Goal: Task Accomplishment & Management: Use online tool/utility

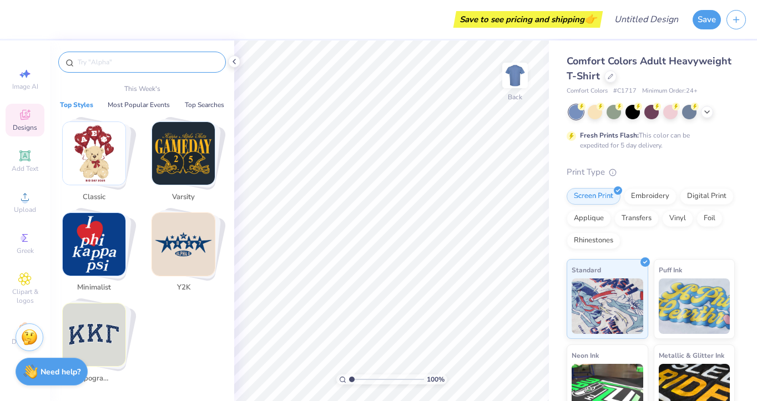
click at [121, 62] on input "text" at bounding box center [148, 62] width 142 height 11
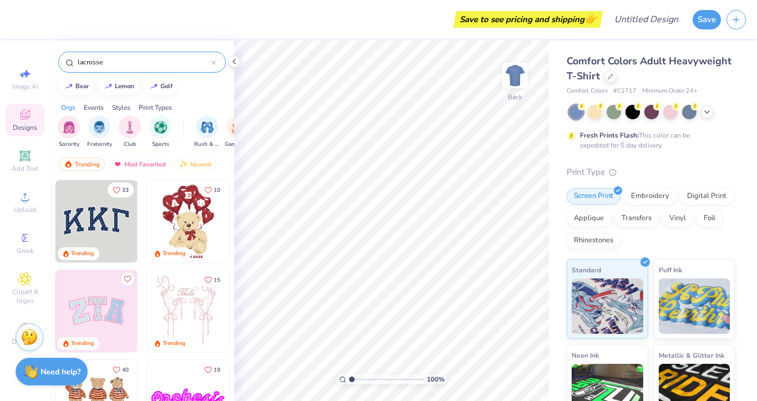
type input "lacrosse"
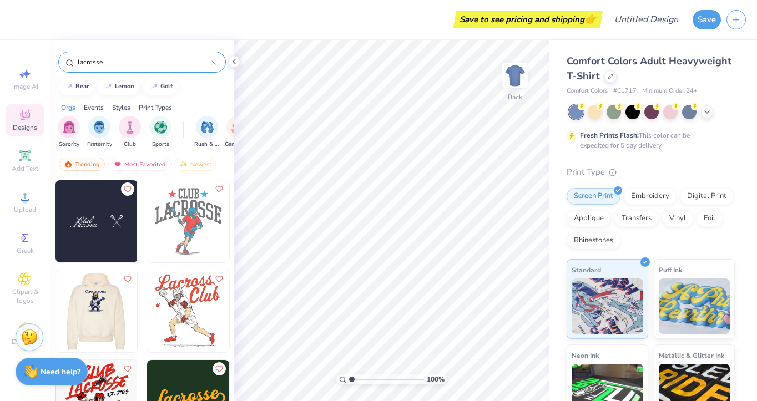
click at [55, 320] on img at bounding box center [14, 311] width 82 height 82
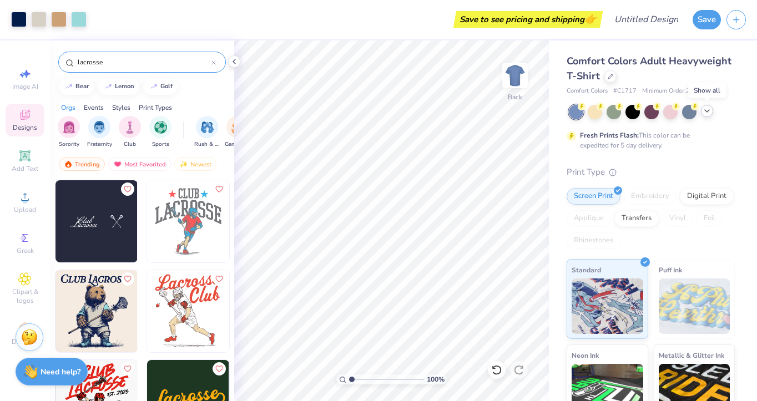
click at [711, 109] on div at bounding box center [707, 111] width 12 height 12
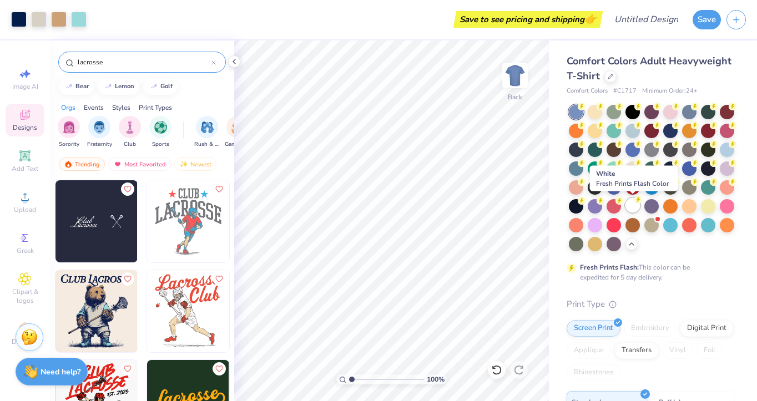
click at [629, 203] on div at bounding box center [632, 205] width 14 height 14
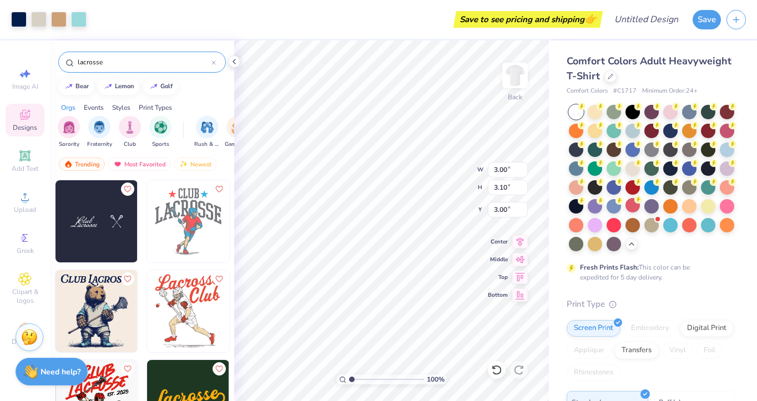
type input "3.00"
type input "3.10"
type input "2.36"
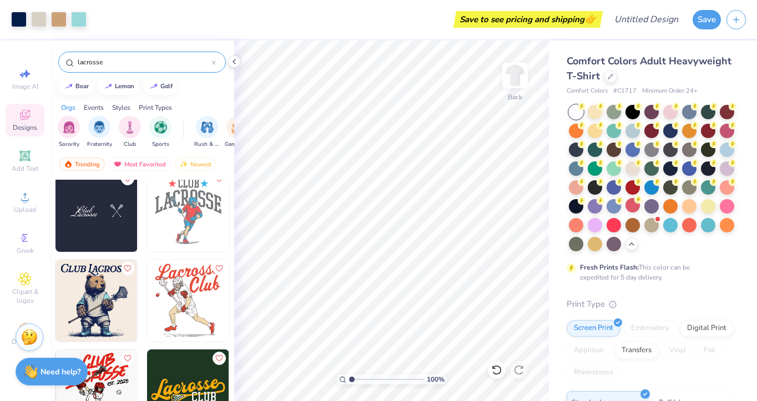
scroll to position [6, 0]
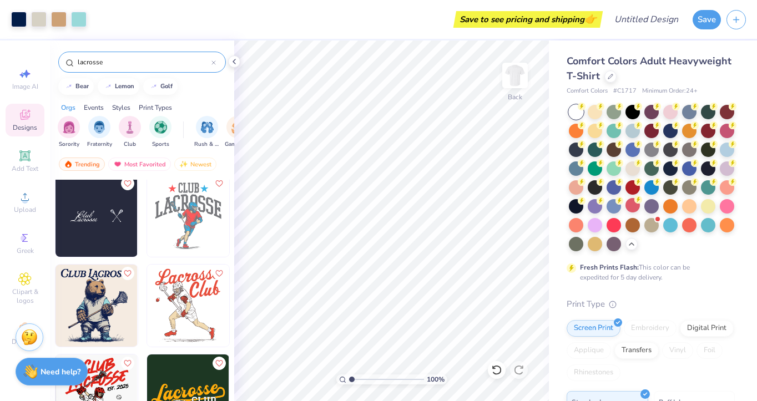
click at [105, 221] on img at bounding box center [96, 216] width 82 height 82
type input "2.60"
type input "2.67"
type input "2.79"
type input "7.45"
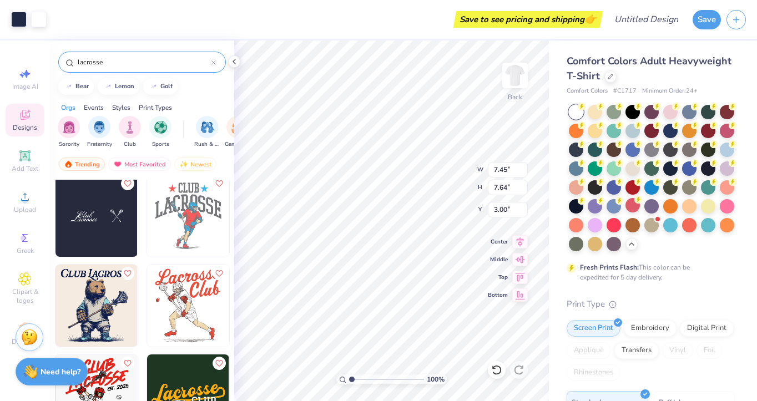
type input "7.64"
click at [88, 216] on img at bounding box center [96, 216] width 82 height 82
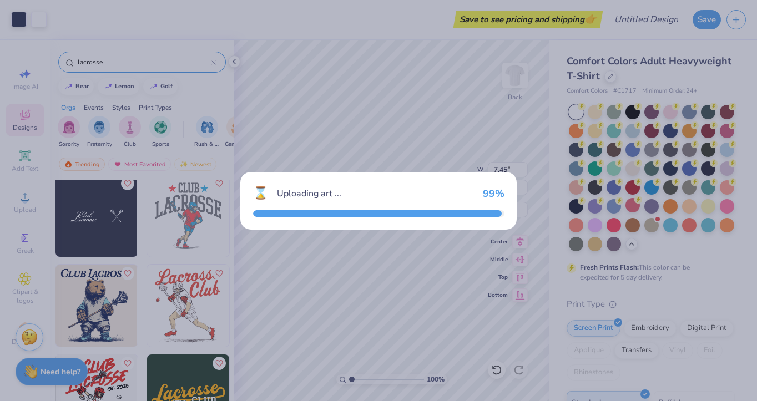
type input "2.07"
type input "2.12"
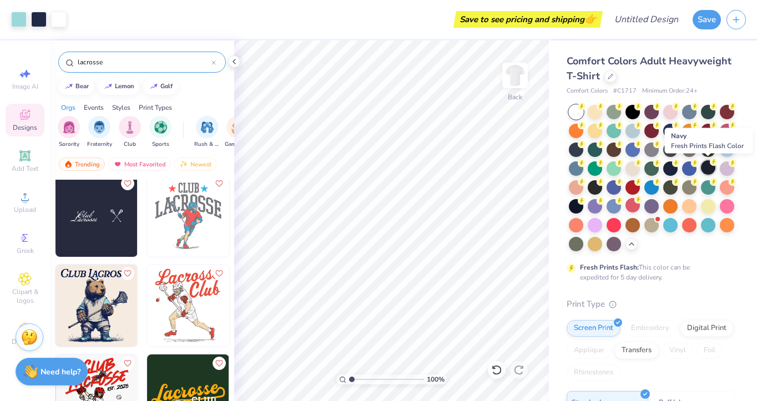
click at [709, 169] on div at bounding box center [708, 167] width 14 height 14
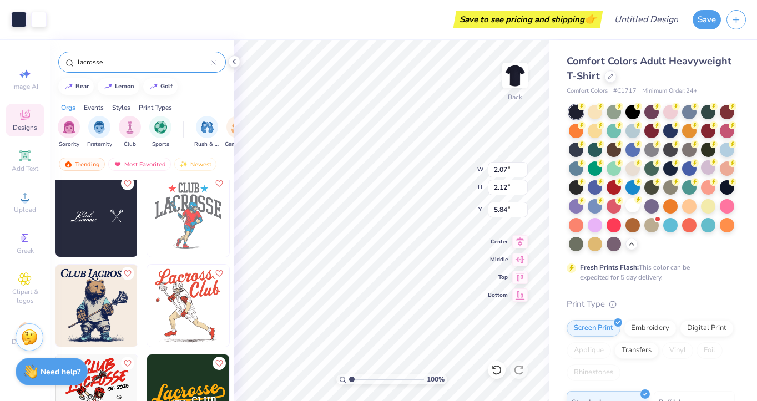
type input "5.84"
type input "4.80"
type input "4.92"
type input "7.58"
click at [120, 59] on input "lacrosse" at bounding box center [144, 62] width 135 height 11
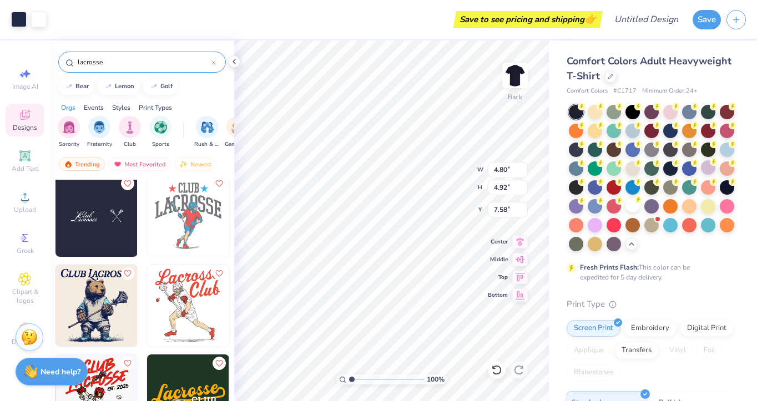
click at [120, 59] on input "lacrosse" at bounding box center [144, 62] width 135 height 11
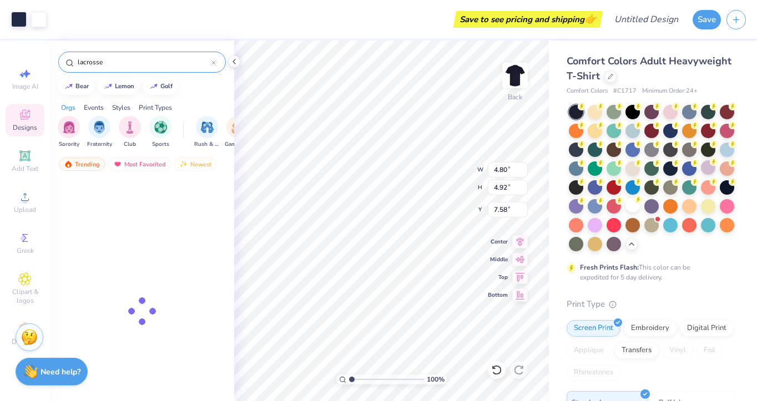
click at [120, 59] on input "lacrosse" at bounding box center [144, 62] width 135 height 11
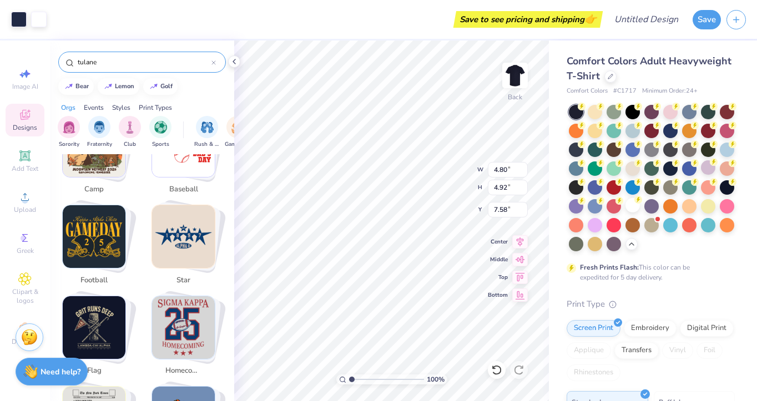
scroll to position [440, 0]
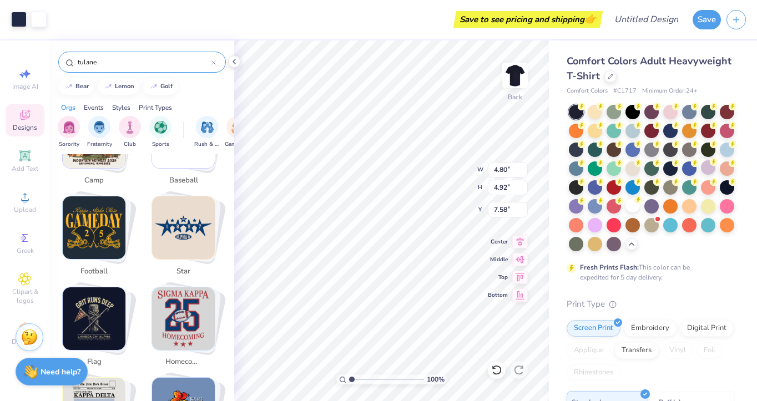
click at [99, 205] on img "Stack Card Button football" at bounding box center [94, 227] width 63 height 63
type input "football"
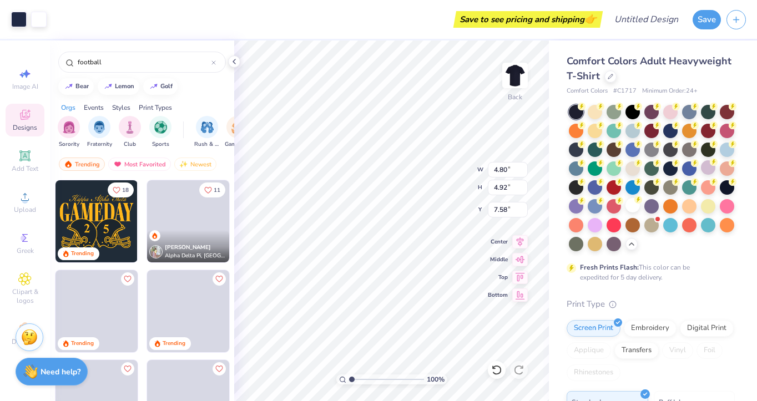
click at [107, 233] on img at bounding box center [96, 221] width 82 height 82
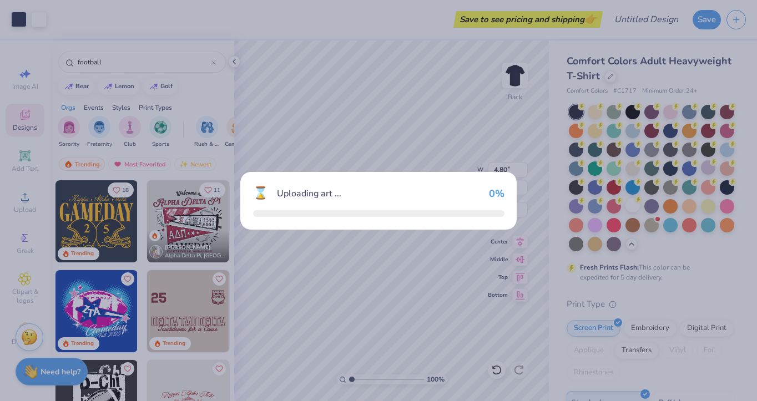
click at [107, 233] on div "⌛ Uploading art ... 0 %" at bounding box center [378, 200] width 757 height 401
type input "5.27"
type input "3.83"
type input "3.00"
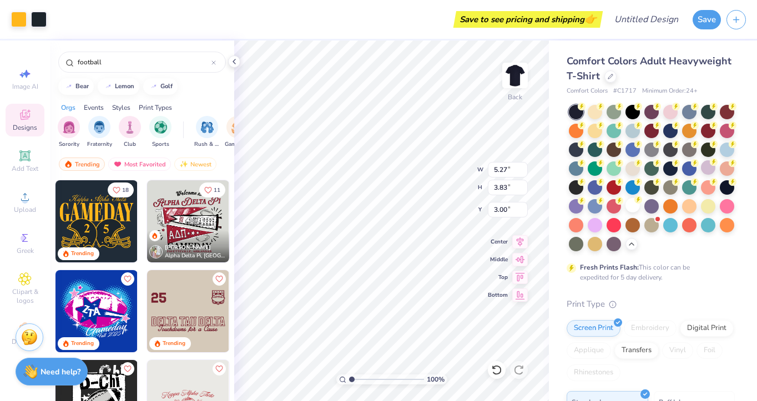
type input "8.68"
type input "6.31"
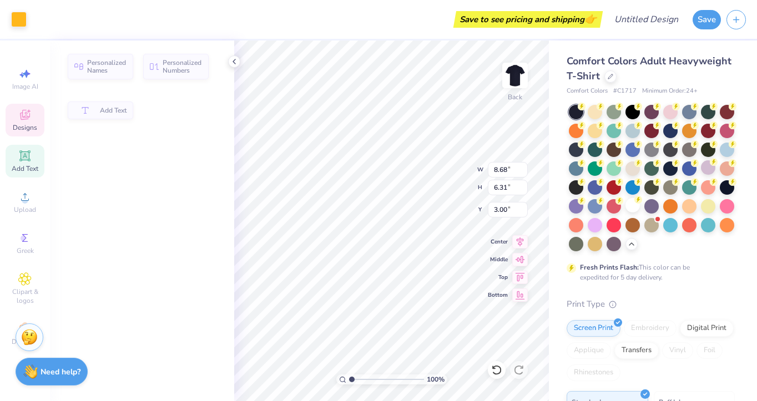
type input "0.71"
type input "1.19"
type input "7.19"
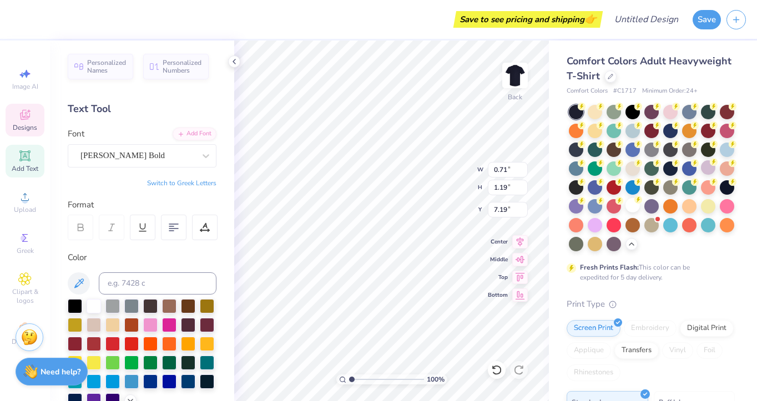
type input "4.99"
type input "4.13"
type input "6.32"
type input "4.43"
type input "3.04"
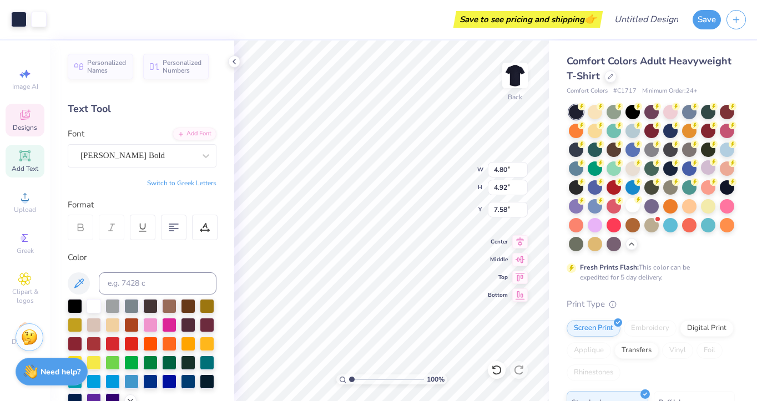
type input "7.30"
click at [165, 234] on div at bounding box center [174, 228] width 26 height 26
click at [150, 363] on div at bounding box center [150, 362] width 14 height 14
click at [118, 159] on div "GeographicaScriptW01-Rg" at bounding box center [137, 155] width 117 height 17
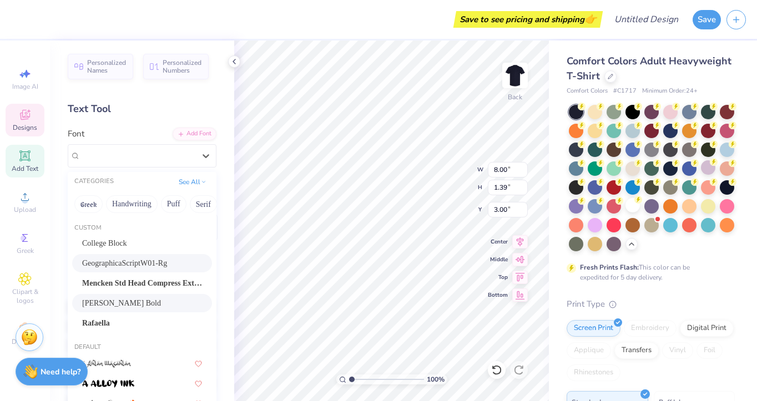
click at [123, 299] on span "Newton Bold" at bounding box center [121, 303] width 79 height 12
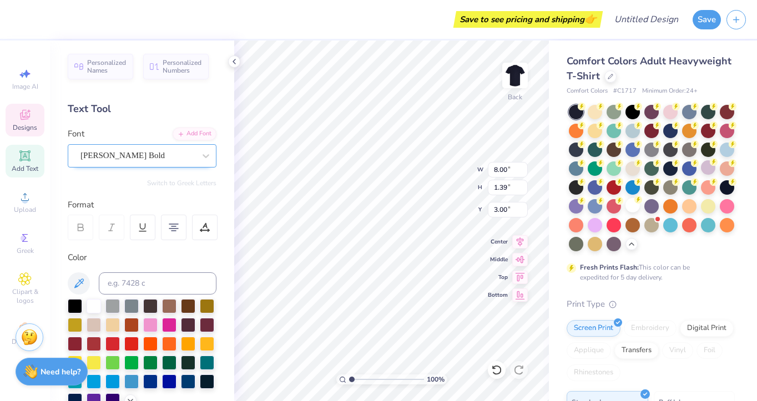
type textarea "Tulane Womens"
click at [143, 150] on div "Newton Bold" at bounding box center [137, 155] width 117 height 17
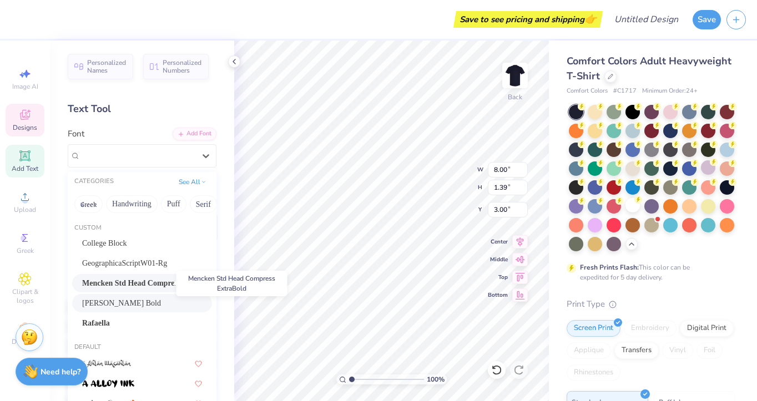
click at [131, 279] on span "Mencken Std Head Compress ExtraBold" at bounding box center [142, 283] width 120 height 12
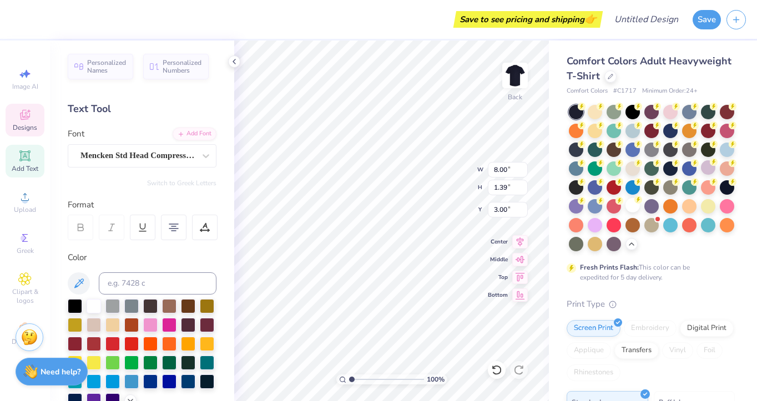
click at [146, 143] on div "Font Mencken Std Head Compress ExtraBold" at bounding box center [142, 148] width 149 height 40
click at [146, 161] on div "Mencken Std Head Compress ExtraBold" at bounding box center [137, 155] width 117 height 17
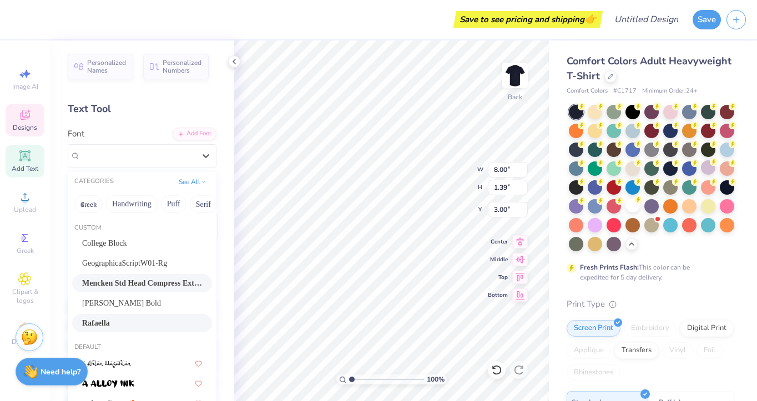
click at [119, 323] on div "Rafaella" at bounding box center [142, 323] width 120 height 12
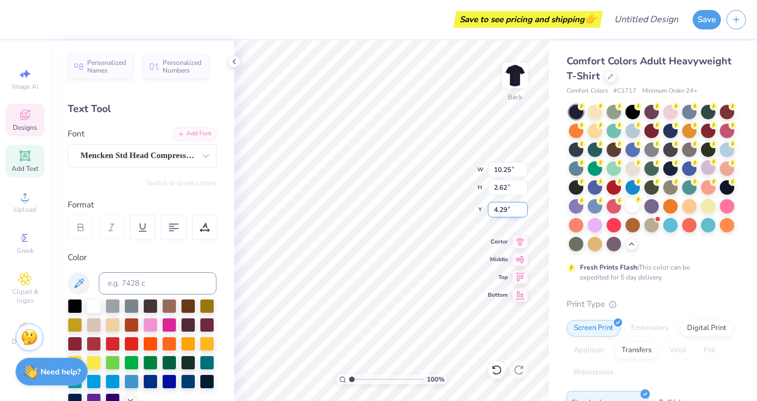
type input "10.25"
type input "2.62"
type input "4.29"
type textarea "Lacrosse"
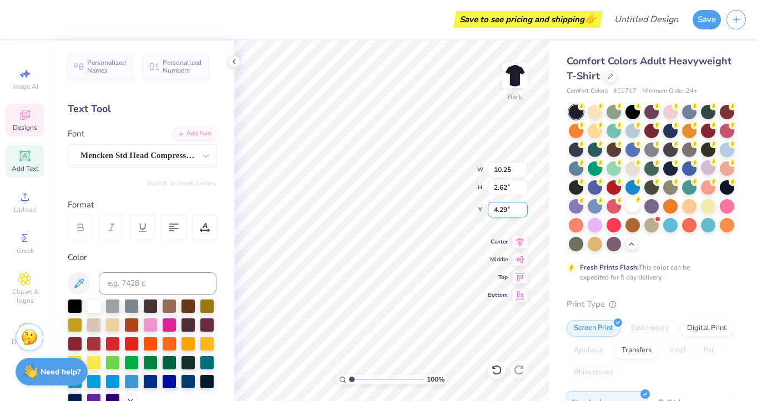
type input "9.16"
type input "2.57"
click at [132, 382] on div at bounding box center [131, 380] width 14 height 14
type input "10.22"
type input "1.19"
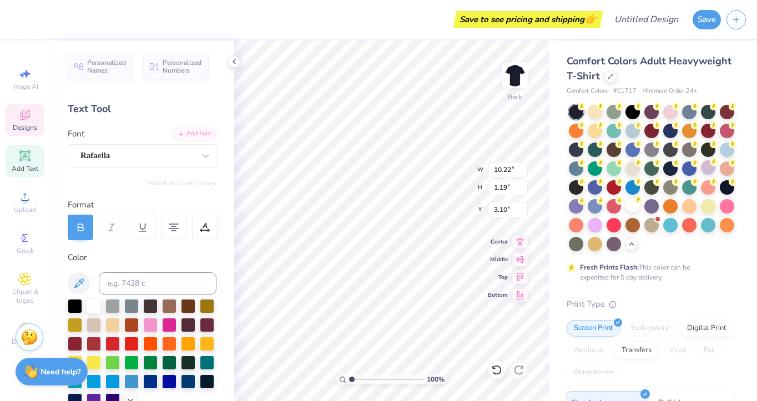
type input "3.00"
type input "9.16"
type input "2.57"
type input "4.19"
type input "9.32"
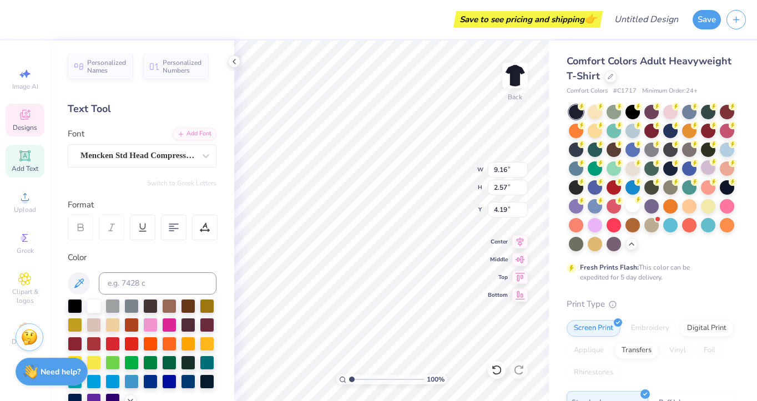
type input "2.62"
type input "8.16"
type input "0.95"
type input "3.24"
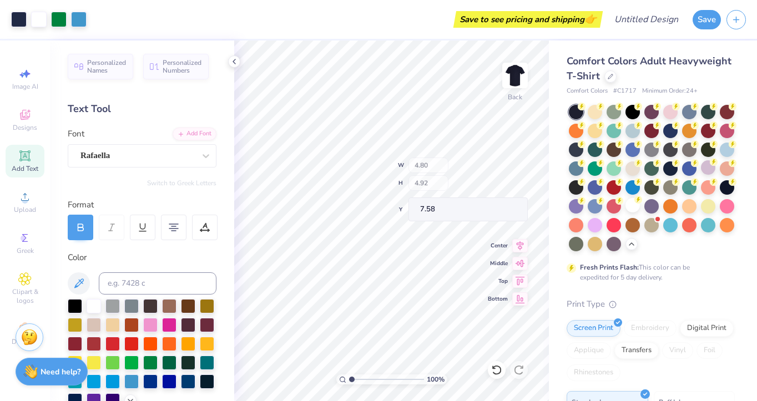
type input "7.58"
type input "5.27"
type input "5.40"
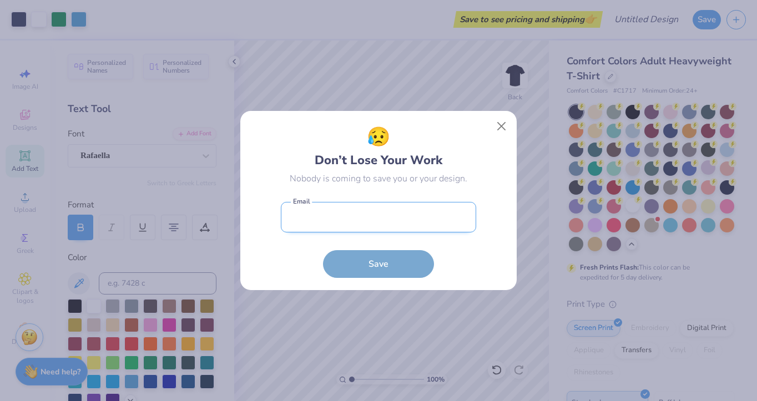
click at [376, 225] on input "email" at bounding box center [378, 217] width 195 height 31
type input "ellelynk13101@gmail.com"
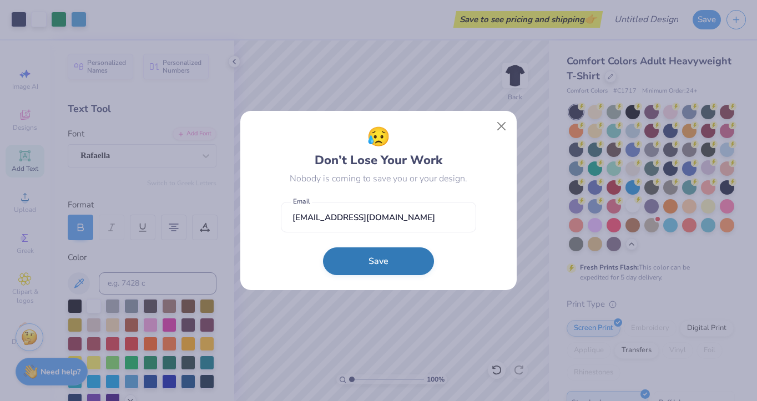
click at [378, 264] on button "Save" at bounding box center [378, 261] width 111 height 28
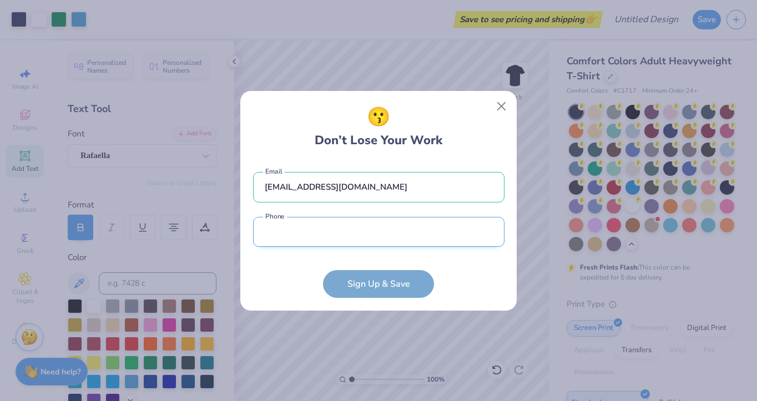
click at [380, 232] on input "tel" at bounding box center [378, 232] width 251 height 31
type input "(973) 567-2301"
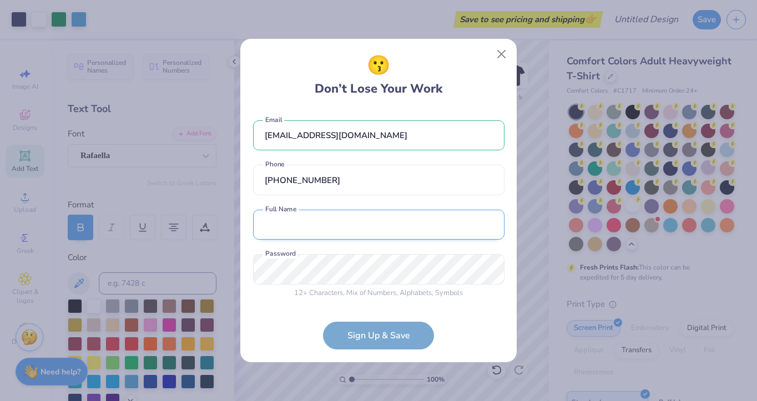
click at [345, 239] on input "text" at bounding box center [378, 225] width 251 height 31
type input "Elle Lynk"
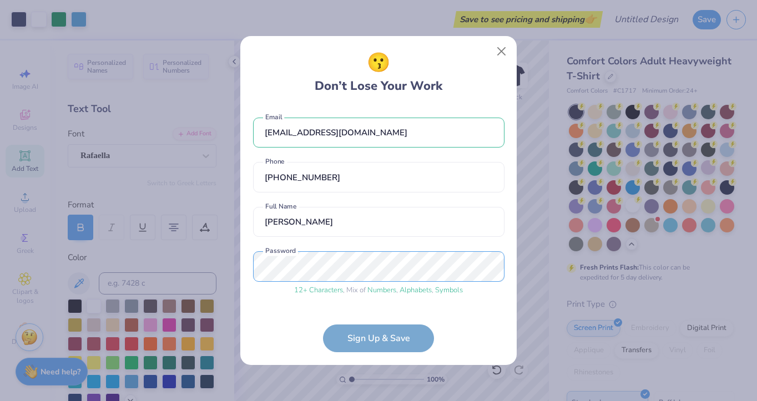
scroll to position [37, 0]
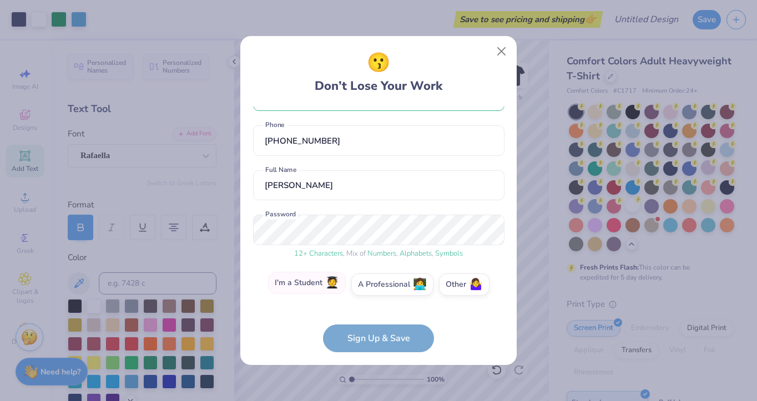
click at [319, 286] on label "I'm a Student 🧑‍🎓" at bounding box center [307, 283] width 78 height 22
click at [375, 321] on input "I'm a Student 🧑‍🎓" at bounding box center [378, 324] width 7 height 7
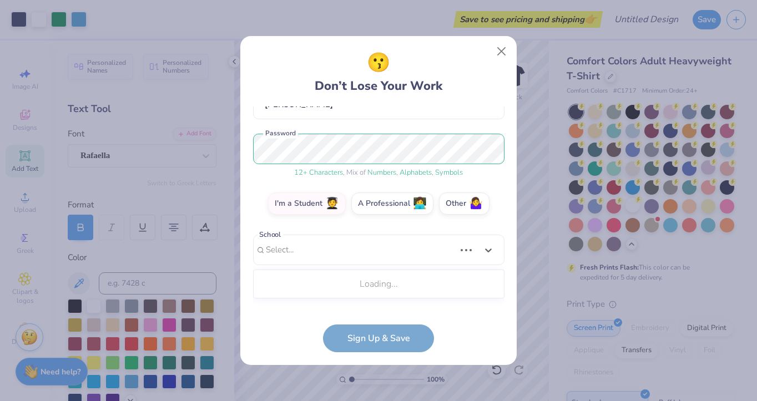
click at [350, 298] on div "Use Up and Down to choose options, press Enter to select the currently focused …" at bounding box center [378, 267] width 251 height 64
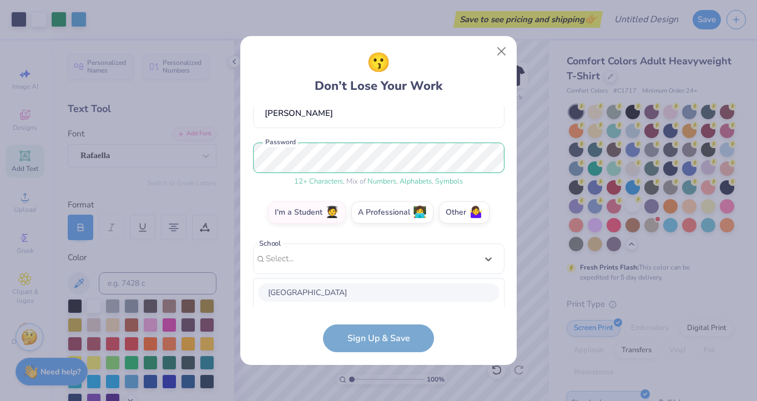
scroll to position [247, 0]
type input "tulane"
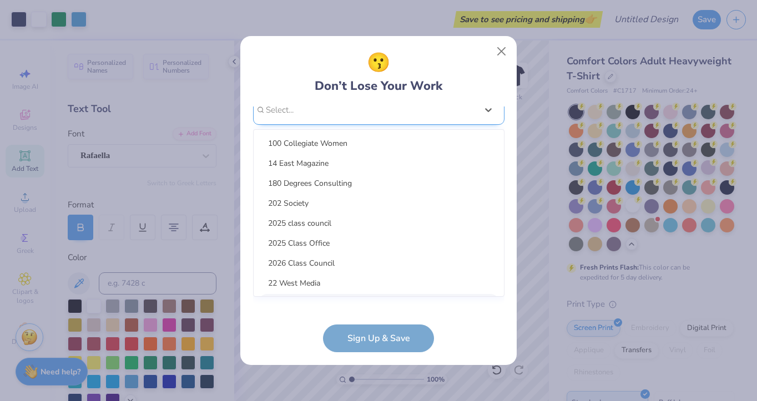
click at [333, 295] on div "option focused, 9 of 15. 15 results available. Use Up and Down to choose option…" at bounding box center [378, 196] width 251 height 203
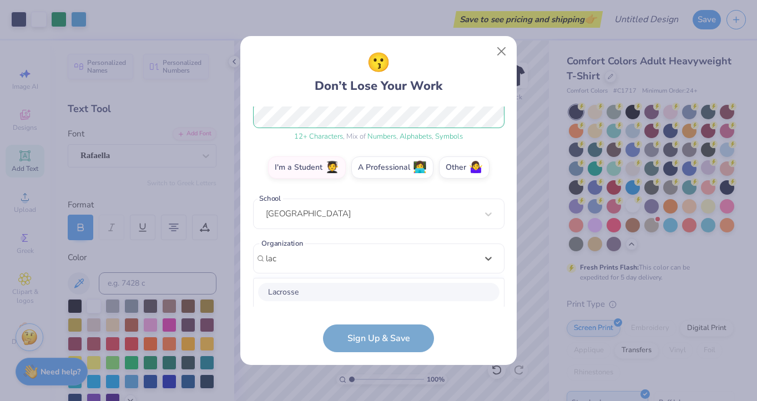
scroll to position [292, 0]
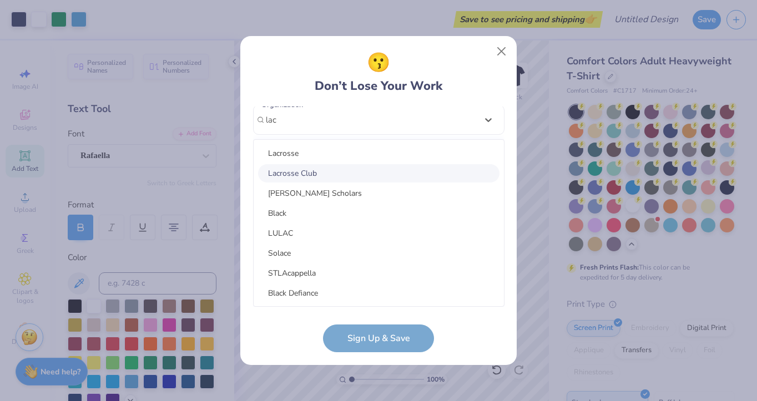
click at [330, 176] on div "Lacrosse Club" at bounding box center [378, 173] width 241 height 18
type input "lac"
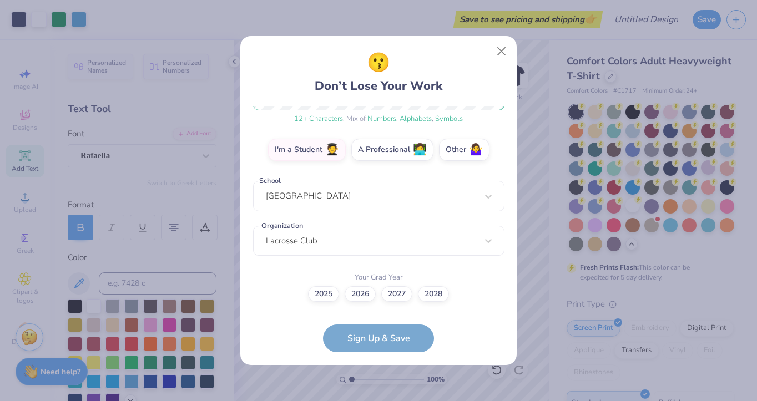
scroll to position [171, 0]
click at [399, 296] on label "2027" at bounding box center [396, 293] width 31 height 16
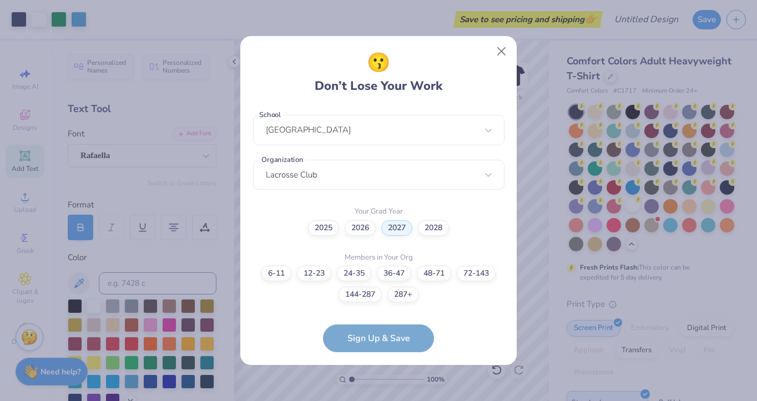
click at [386, 343] on form "ellelynk13101@gmail.com Email (973) 567-2301 Phone Elle Lynk Full Name 12 + Cha…" at bounding box center [378, 230] width 251 height 246
click at [446, 267] on label "48-71" at bounding box center [434, 272] width 34 height 16
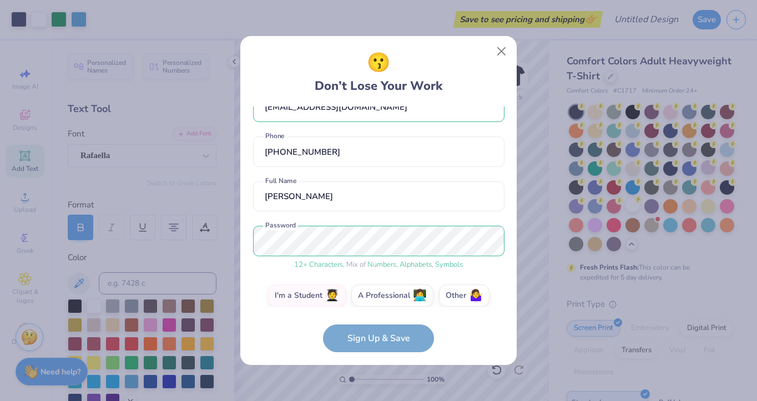
scroll to position [0, 0]
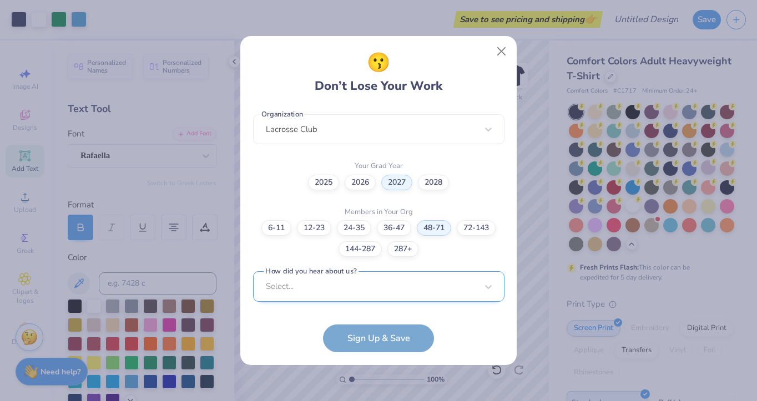
click at [397, 292] on div "Select..." at bounding box center [378, 286] width 251 height 31
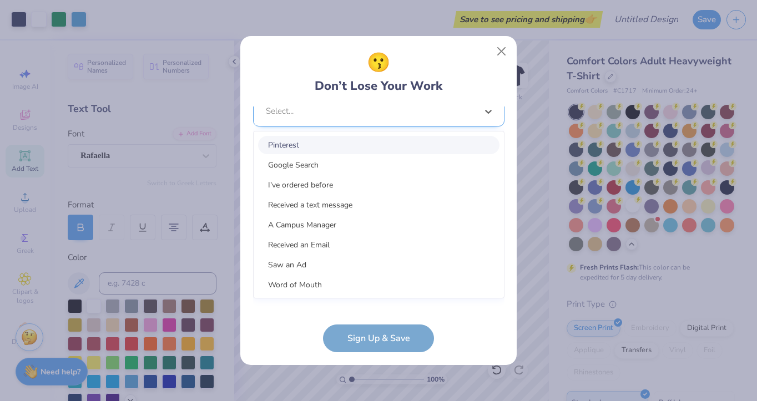
scroll to position [448, 0]
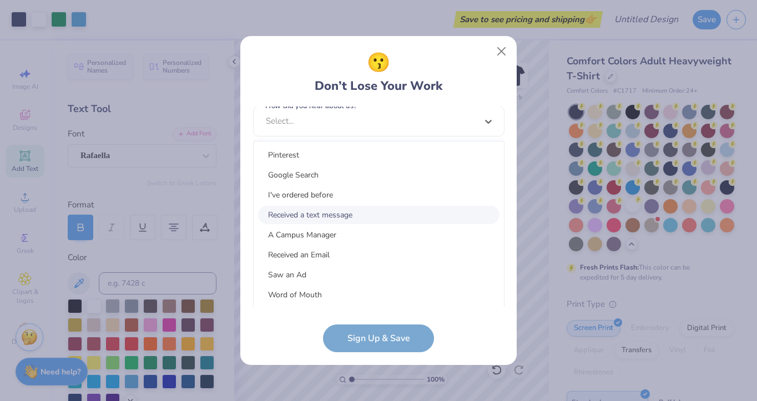
click at [373, 214] on div "Received a text message" at bounding box center [378, 215] width 241 height 18
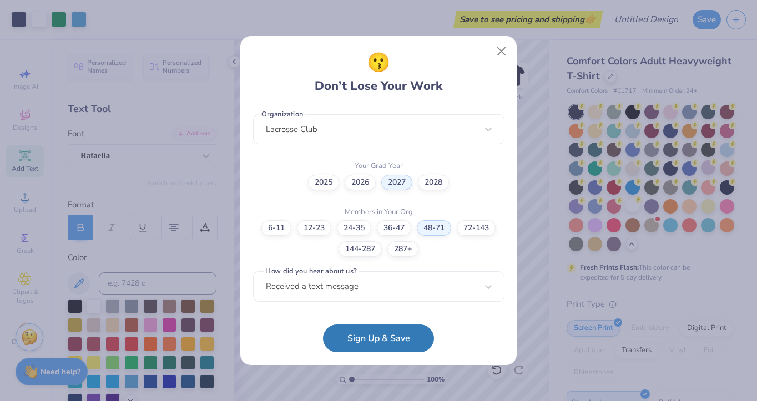
scroll to position [282, 0]
click at [381, 337] on button "Sign Up & Save" at bounding box center [378, 336] width 111 height 28
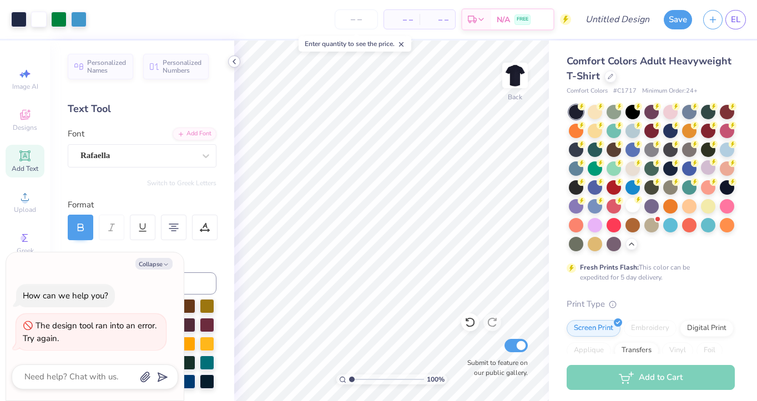
click at [231, 64] on icon at bounding box center [234, 61] width 9 height 9
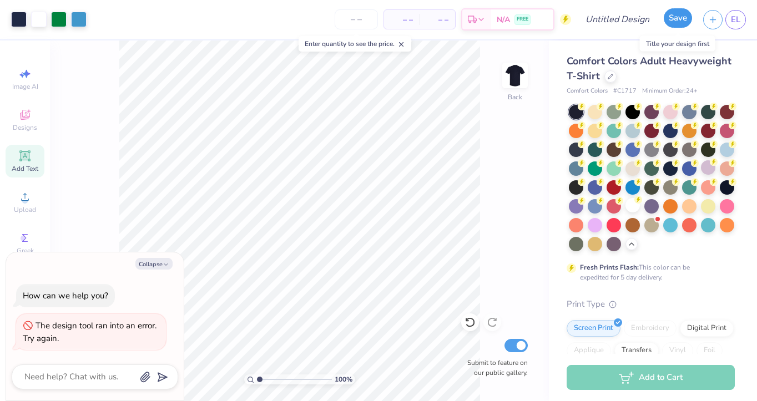
click at [673, 21] on button "Save" at bounding box center [678, 17] width 28 height 19
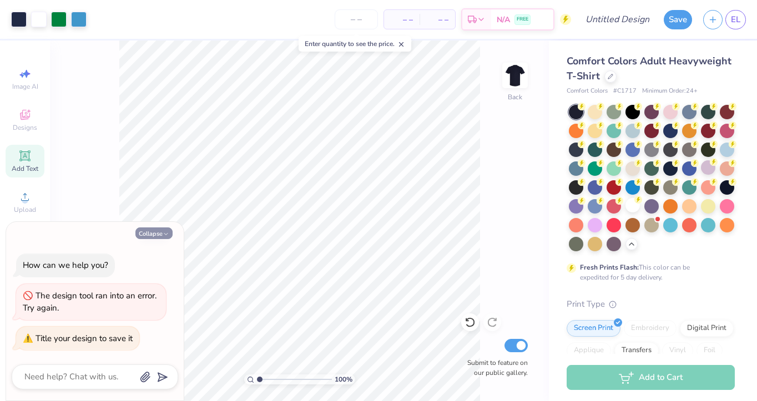
click at [167, 234] on icon "button" at bounding box center [166, 234] width 7 height 7
type textarea "x"
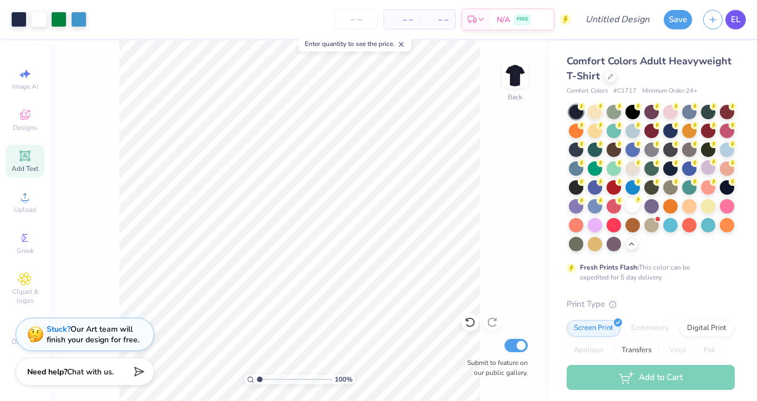
click at [740, 19] on span "EL" at bounding box center [735, 19] width 9 height 13
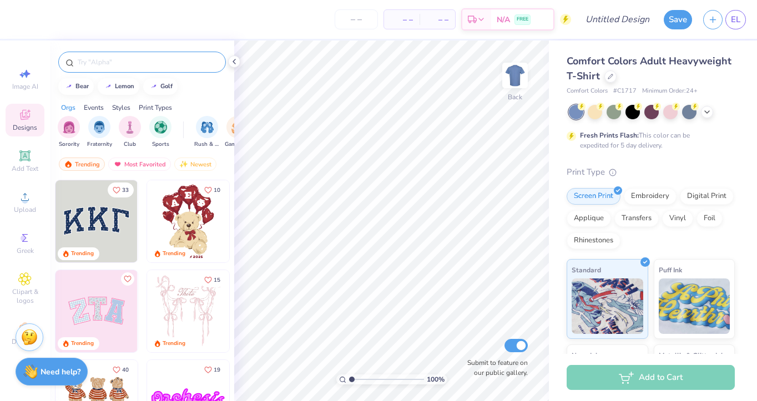
click at [107, 62] on input "text" at bounding box center [148, 62] width 142 height 11
type input "lacrosse"
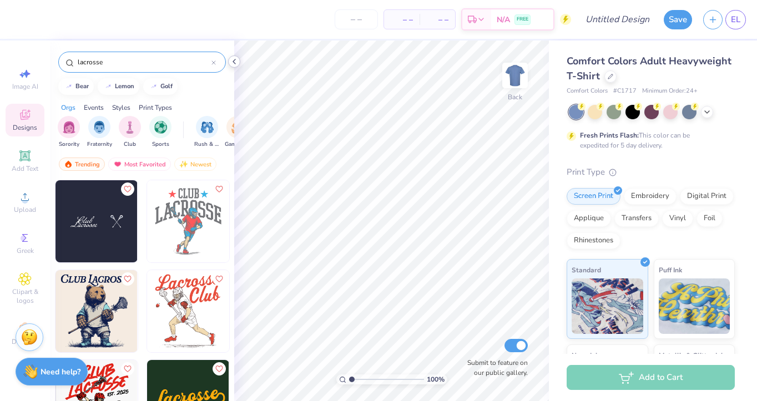
click at [237, 59] on icon at bounding box center [234, 61] width 9 height 9
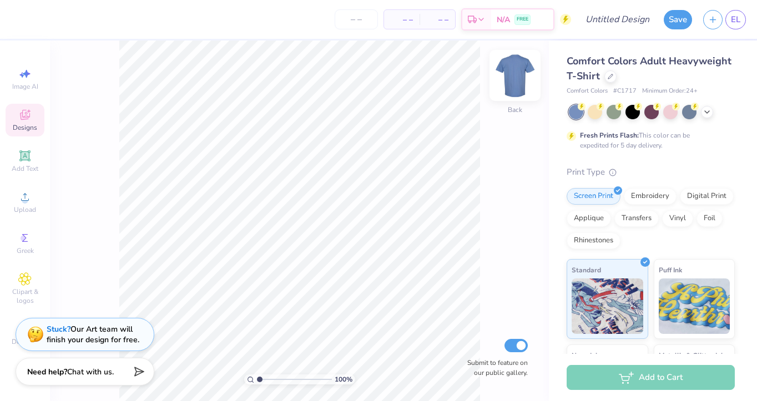
click at [520, 74] on img at bounding box center [515, 75] width 44 height 44
click at [515, 80] on img at bounding box center [515, 75] width 44 height 44
click at [705, 110] on polyline at bounding box center [707, 111] width 4 height 2
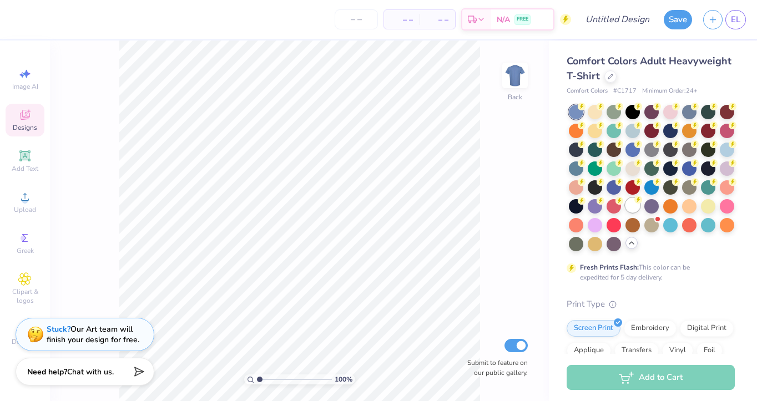
click at [635, 207] on div at bounding box center [632, 205] width 14 height 14
click at [575, 113] on div at bounding box center [576, 112] width 14 height 14
click at [25, 159] on icon at bounding box center [25, 155] width 8 height 8
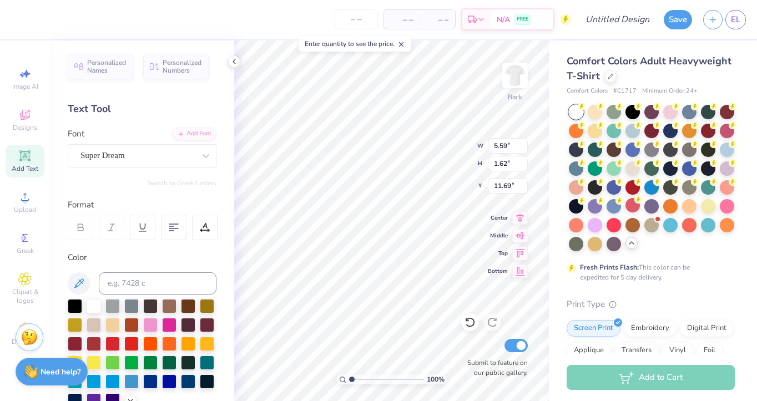
type textarea "Tulane"
click at [671, 224] on div at bounding box center [670, 224] width 14 height 14
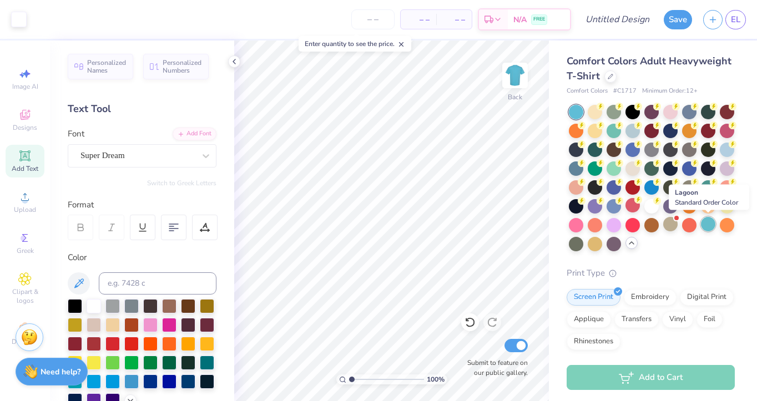
click at [711, 221] on div at bounding box center [708, 224] width 14 height 14
click at [731, 148] on div at bounding box center [727, 148] width 14 height 14
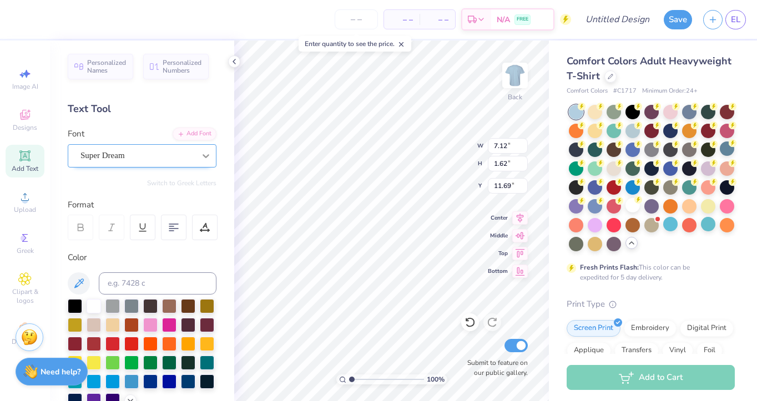
click at [212, 157] on div at bounding box center [206, 156] width 20 height 20
type textarea "Lacros"
type textarea "LACROSSE"
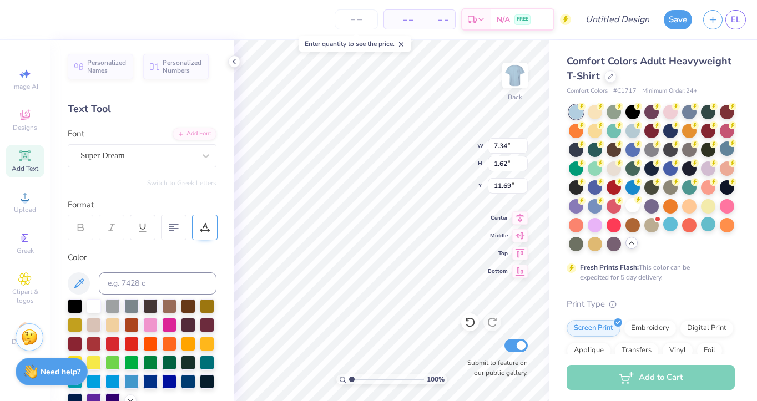
scroll to position [0, 1]
click at [108, 152] on div "Super Dream" at bounding box center [137, 155] width 117 height 17
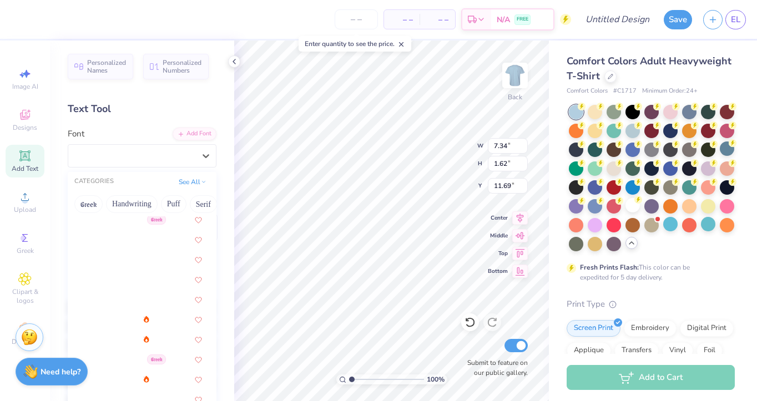
scroll to position [0, 0]
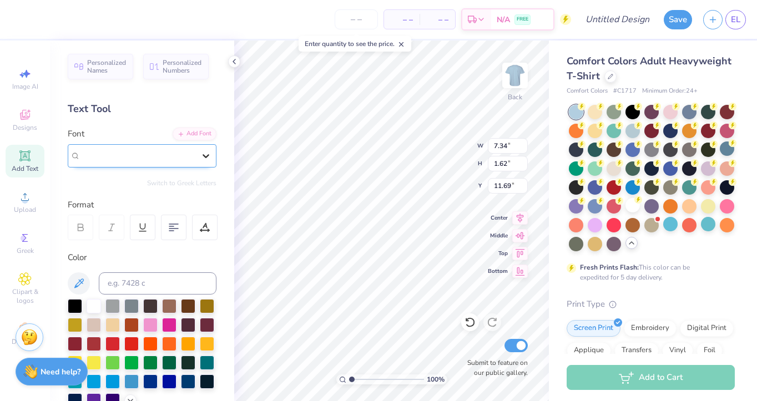
click at [208, 155] on icon at bounding box center [206, 156] width 7 height 4
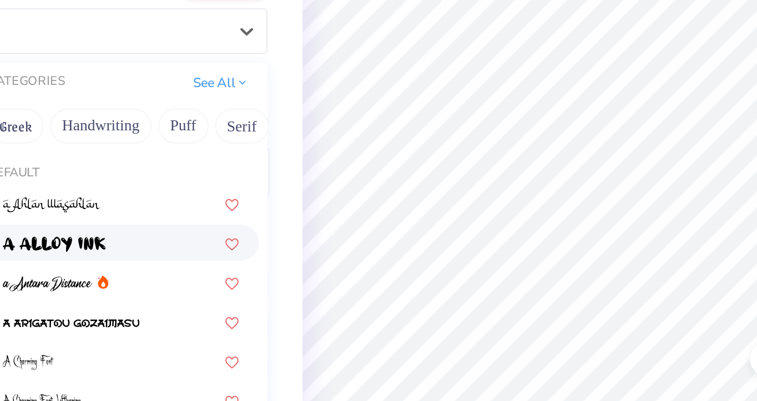
click at [154, 266] on div at bounding box center [142, 263] width 120 height 12
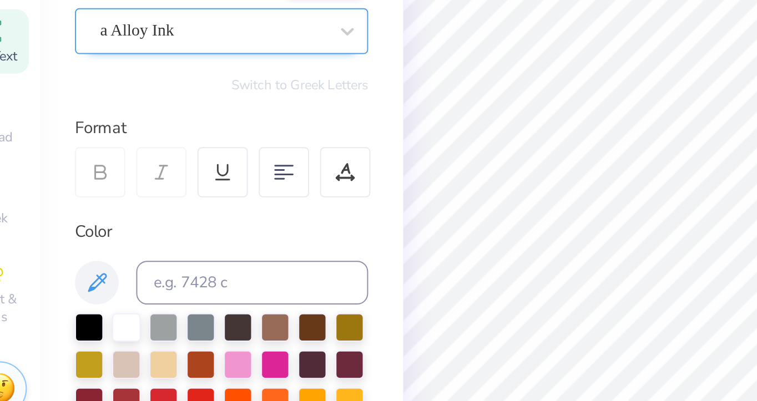
click at [128, 156] on div "a Alloy Ink" at bounding box center [137, 155] width 117 height 17
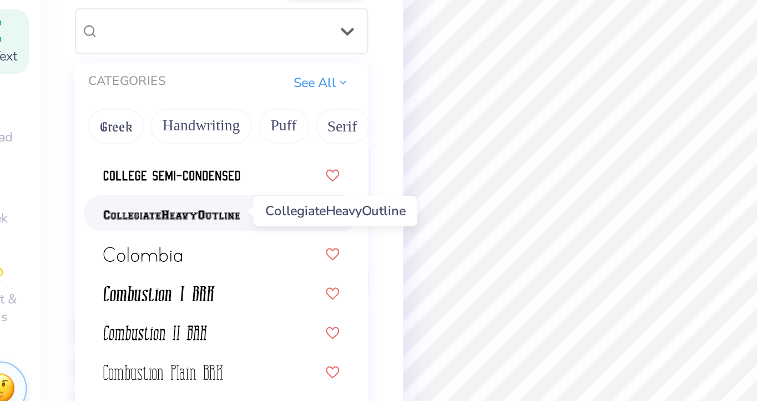
scroll to position [1493, 0]
click at [124, 251] on img at bounding box center [116, 249] width 69 height 8
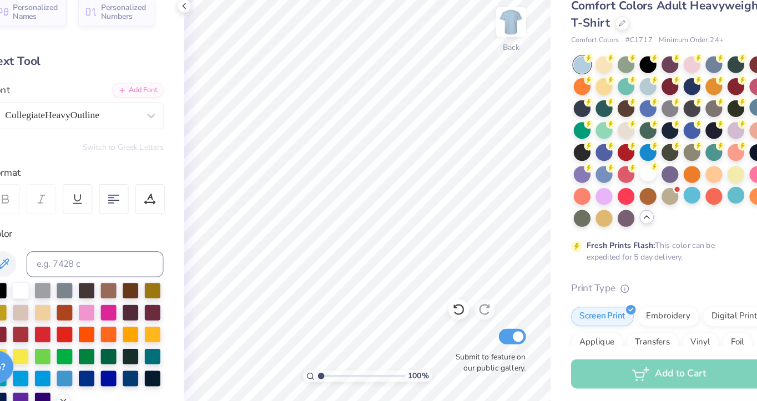
scroll to position [0, 0]
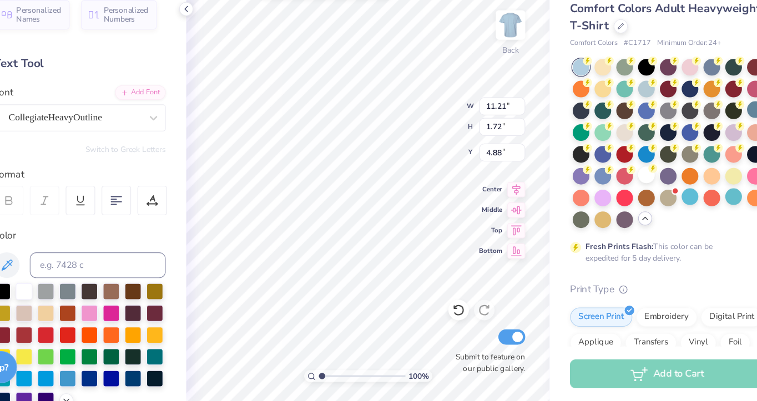
type input "4.88"
type input "5.47"
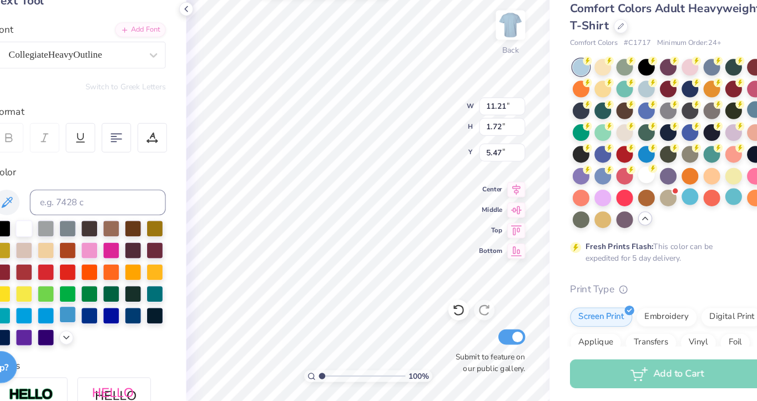
scroll to position [65, 0]
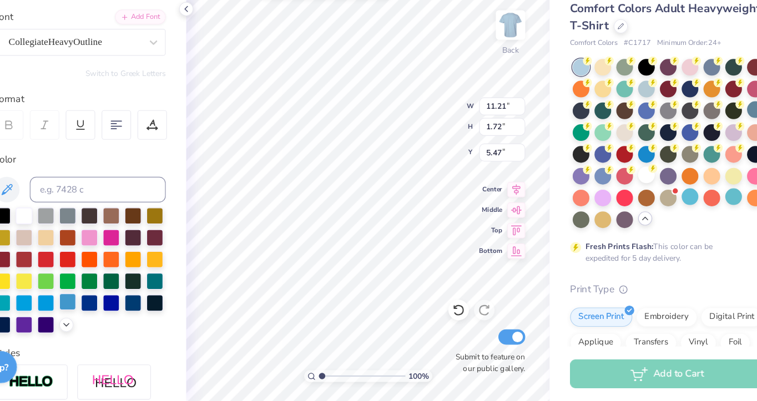
click at [133, 314] on div at bounding box center [131, 315] width 14 height 14
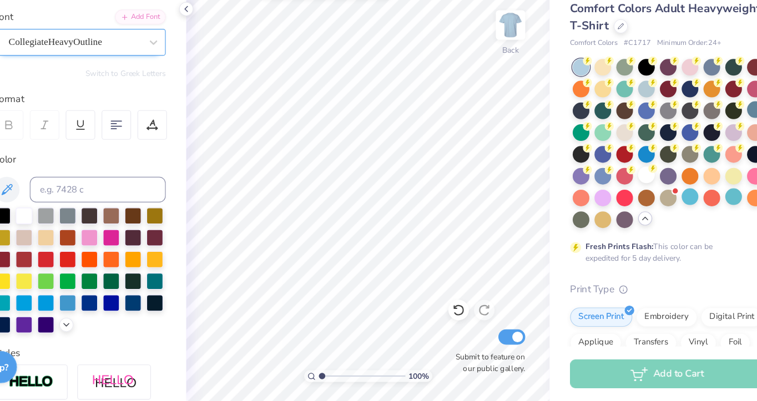
click at [170, 87] on div "CollegiateHeavyOutline" at bounding box center [137, 90] width 117 height 17
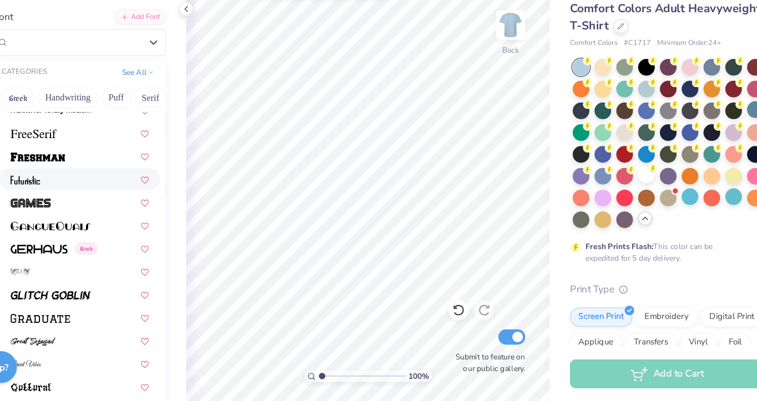
scroll to position [2466, 0]
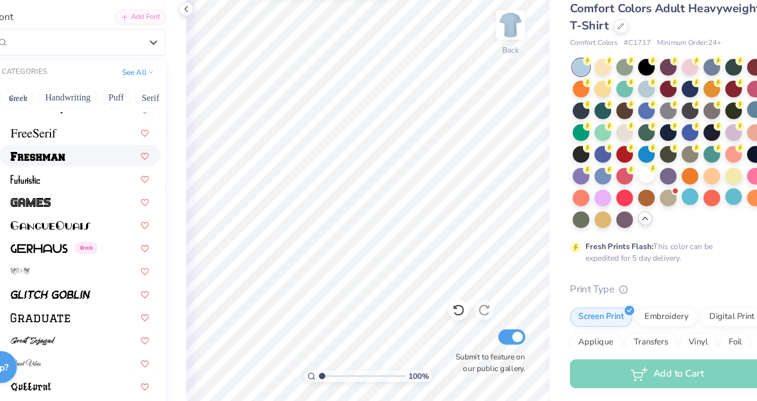
click at [133, 188] on div at bounding box center [142, 189] width 120 height 12
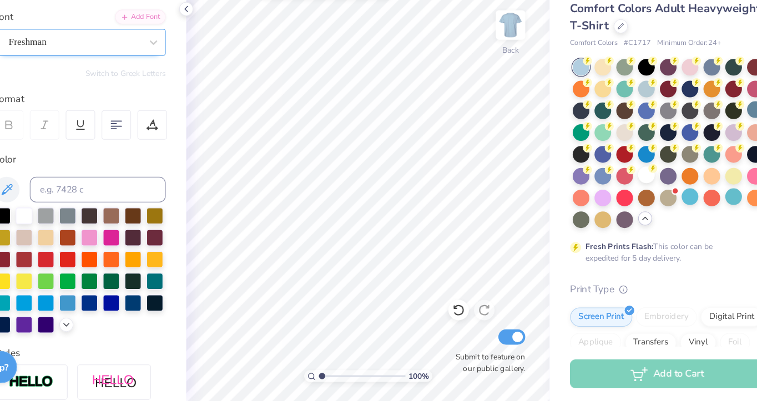
click at [155, 98] on div "Freshman" at bounding box center [137, 90] width 117 height 17
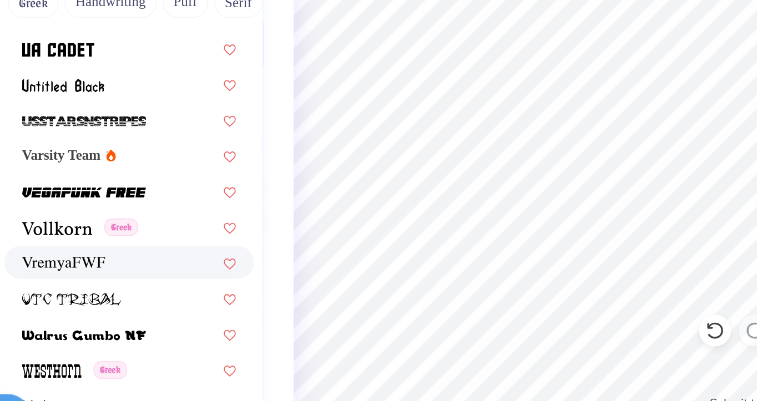
scroll to position [5888, 0]
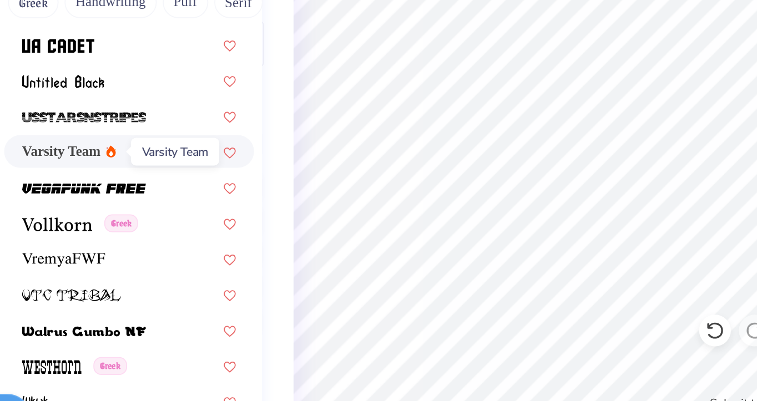
click at [125, 220] on span "Varsity Team" at bounding box center [104, 222] width 44 height 12
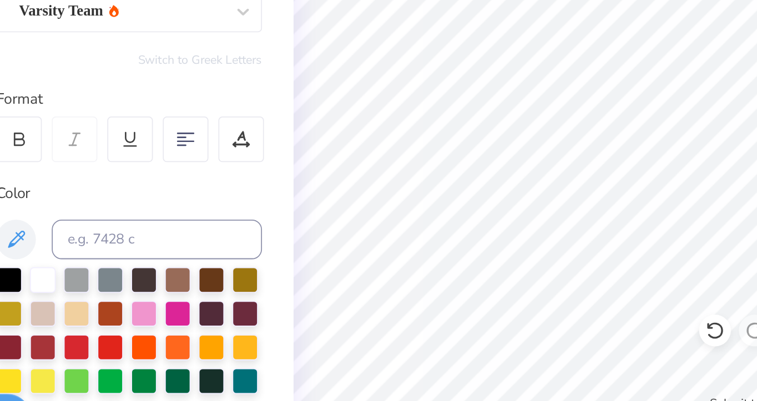
scroll to position [0, 0]
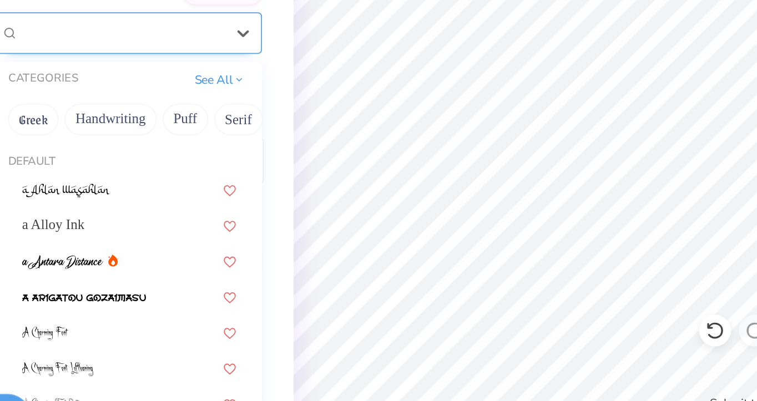
click at [124, 158] on div "Varsity Team" at bounding box center [137, 155] width 117 height 17
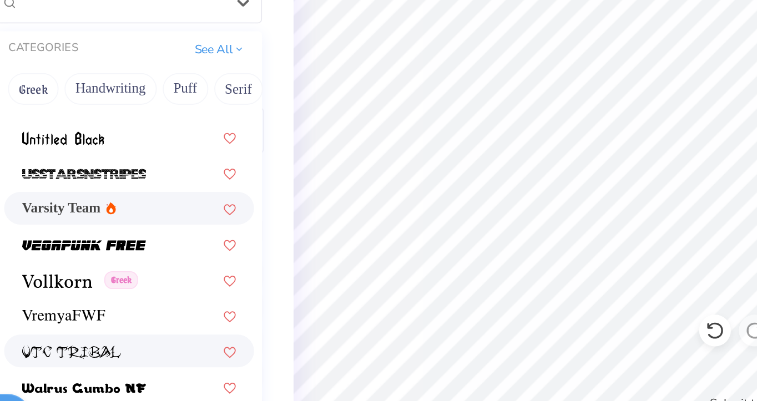
scroll to position [18, 0]
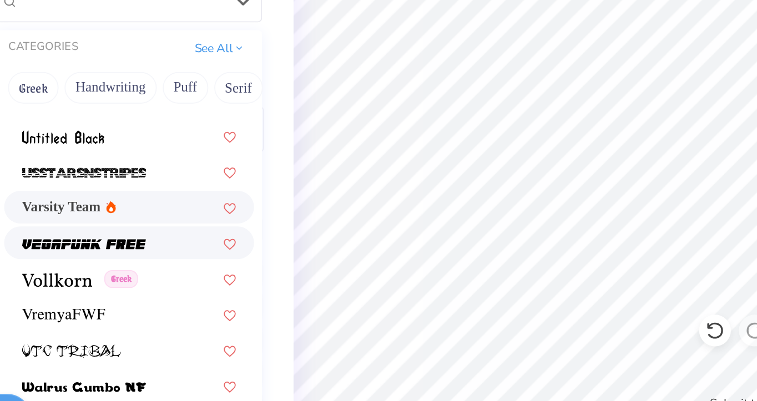
click at [124, 277] on img at bounding box center [116, 274] width 69 height 8
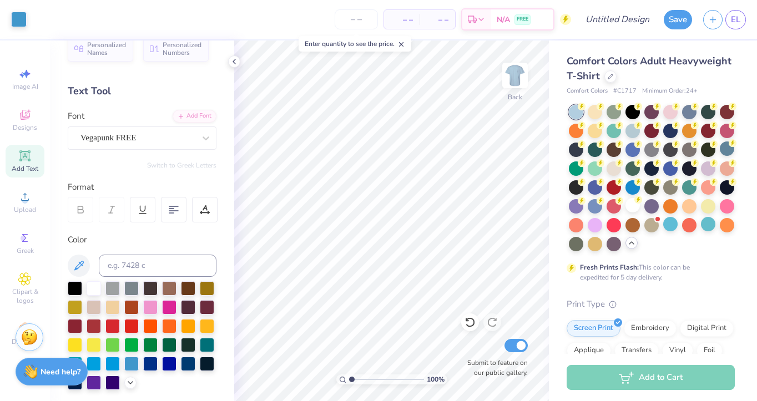
scroll to position [0, 0]
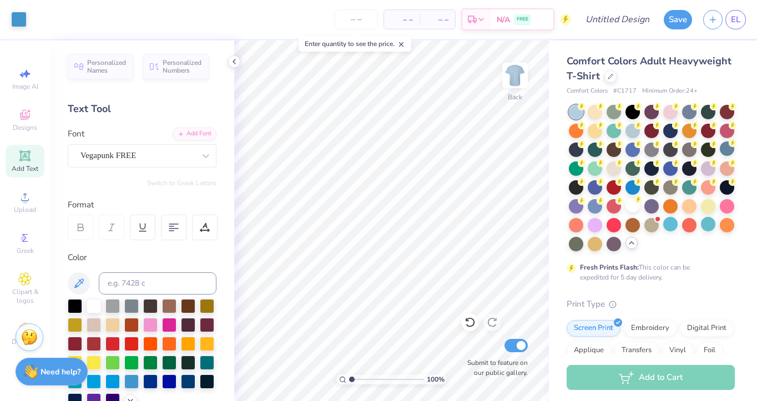
click at [25, 163] on div "Add Text" at bounding box center [25, 161] width 39 height 33
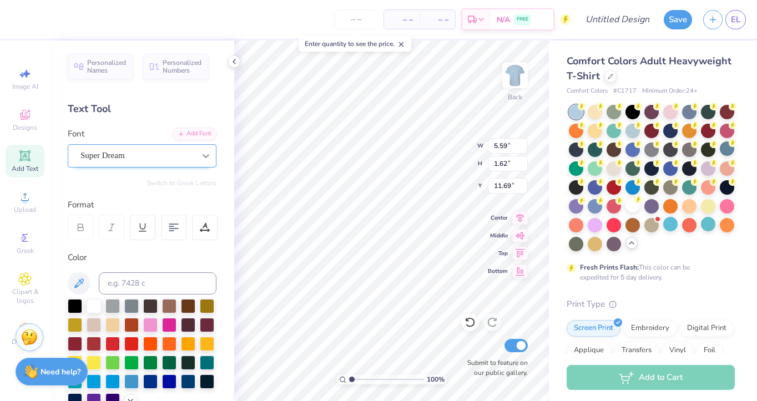
scroll to position [0, 1]
type textarea "Tulane"
click at [203, 150] on icon at bounding box center [205, 155] width 11 height 11
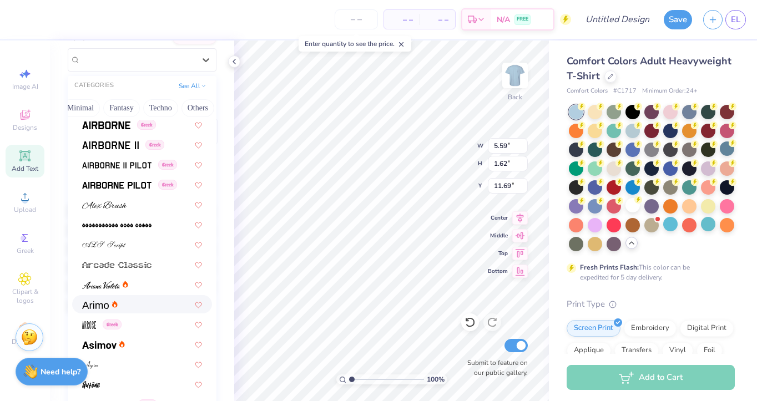
scroll to position [203, 0]
click at [111, 287] on img at bounding box center [101, 285] width 38 height 8
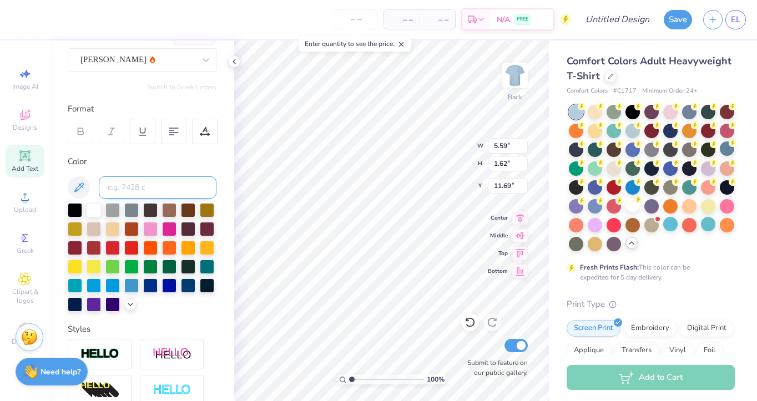
click at [180, 191] on input at bounding box center [158, 187] width 118 height 22
click at [221, 153] on div "Personalized Names Personalized Numbers Text Tool Add Font Font Ariana Violeta …" at bounding box center [142, 221] width 184 height 361
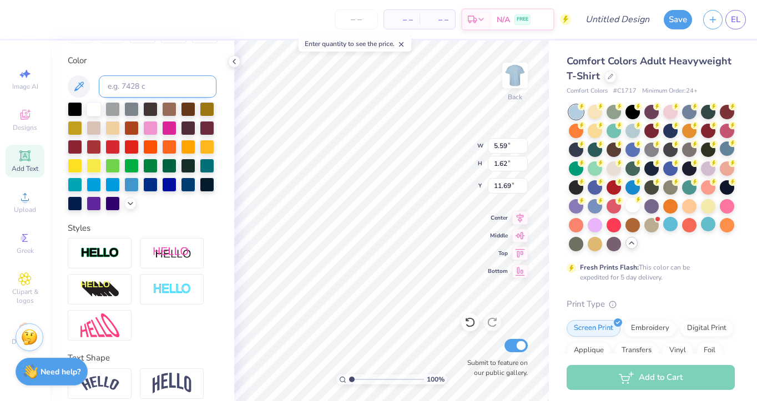
scroll to position [244, 0]
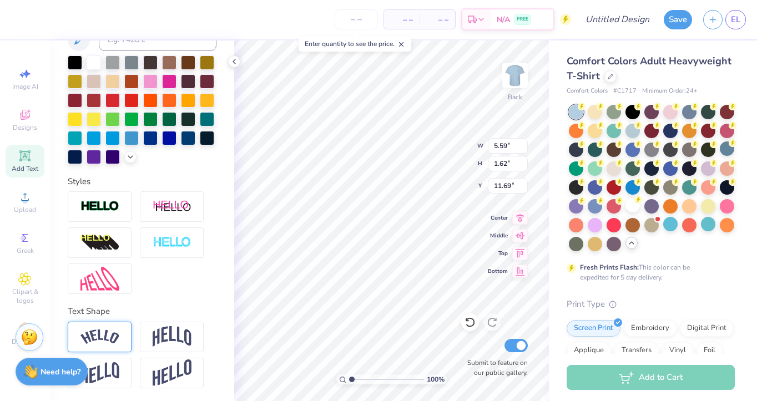
click at [102, 338] on img at bounding box center [99, 337] width 39 height 15
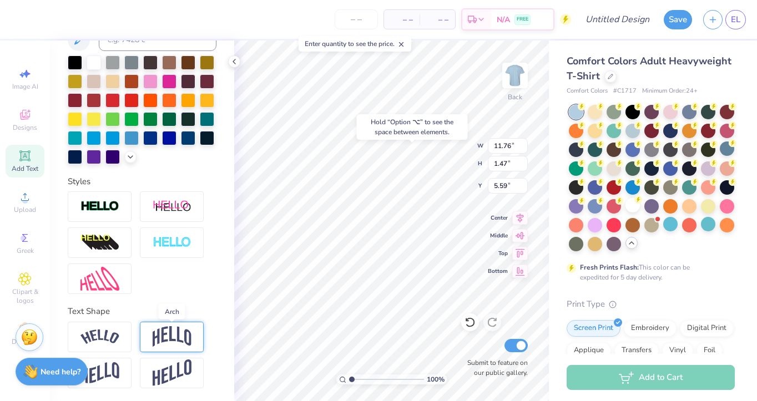
click at [183, 340] on img at bounding box center [172, 336] width 39 height 21
type input "3.88"
type input "4.38"
type input "2.65"
type input "5.00"
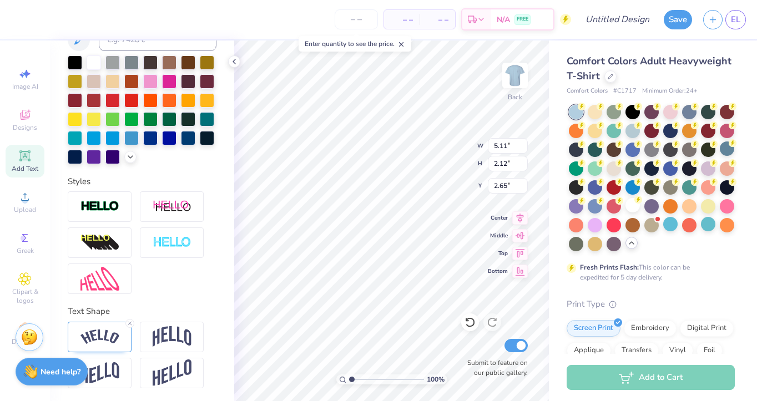
type input "2.63"
type input "2.57"
type textarea "Tulane Womenas"
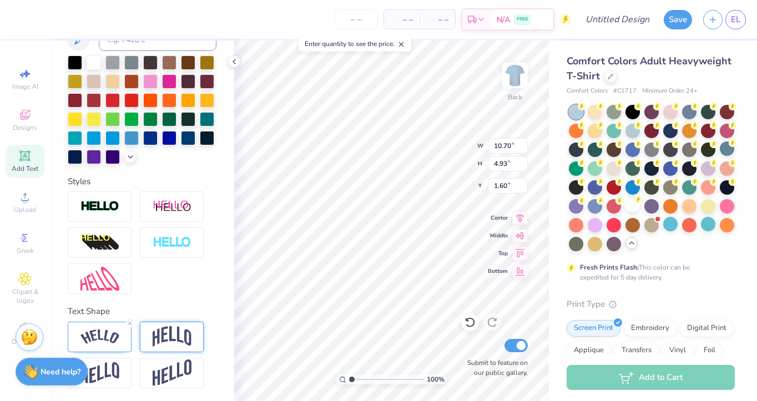
click at [180, 340] on img at bounding box center [172, 336] width 39 height 21
type input "9.27"
type input "5.17"
type input "1.61"
type input "1.55"
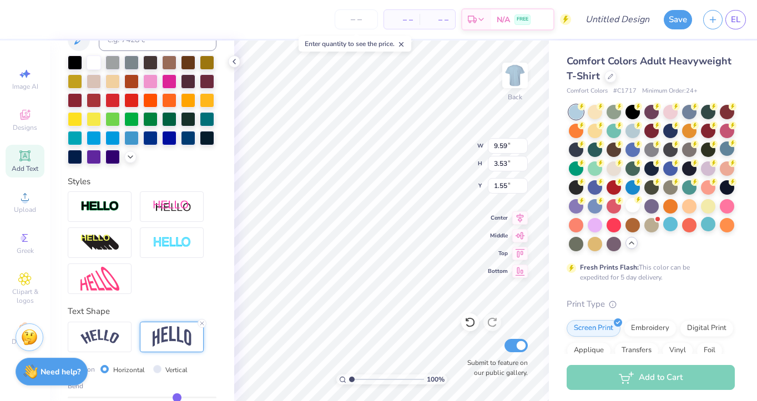
type input "9.59"
type input "3.53"
type input "1.90"
type textarea "Tulane"
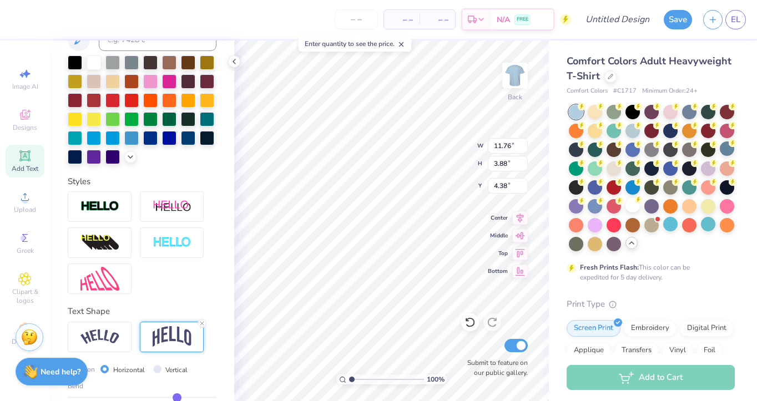
type input "11.76"
type input "3.88"
type input "4.38"
type input "3.70"
type input "2.32"
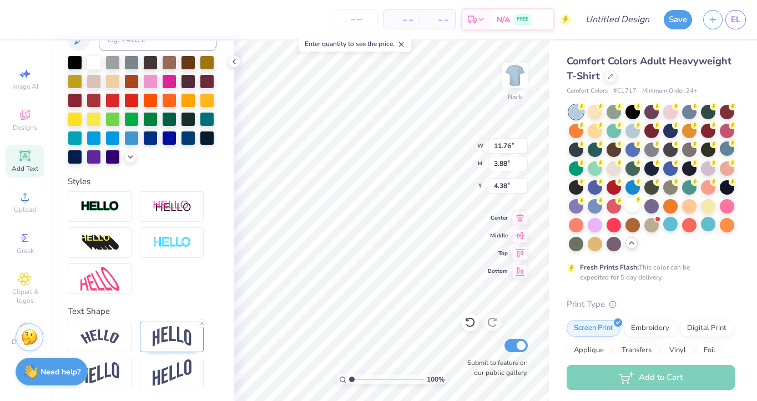
type input "2.45"
type input "5.51"
type input "3.46"
type input "2.41"
type input "1.27"
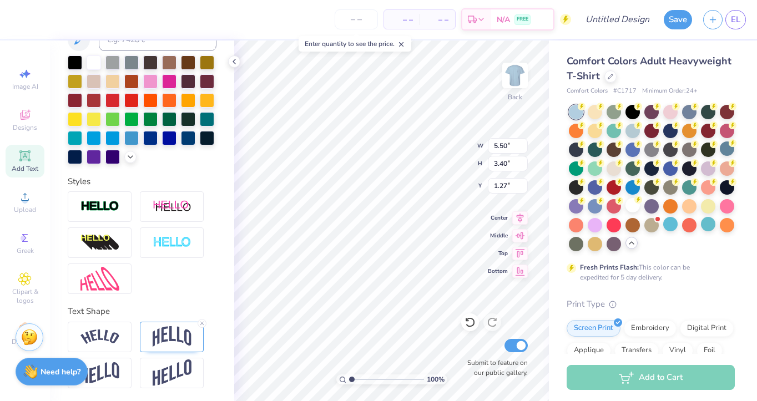
type input "5.50"
type input "3.40"
click at [164, 335] on img at bounding box center [172, 336] width 39 height 21
click at [201, 320] on icon at bounding box center [202, 323] width 7 height 7
type input "5.50"
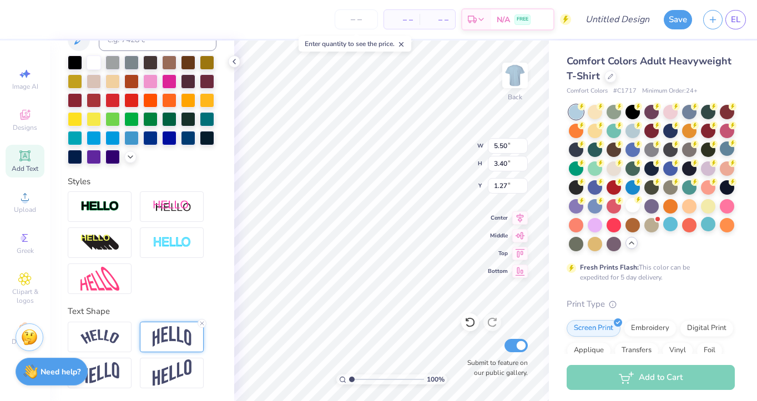
type input "3.40"
type input "1.27"
click at [100, 335] on img at bounding box center [99, 337] width 39 height 15
type input "3.00"
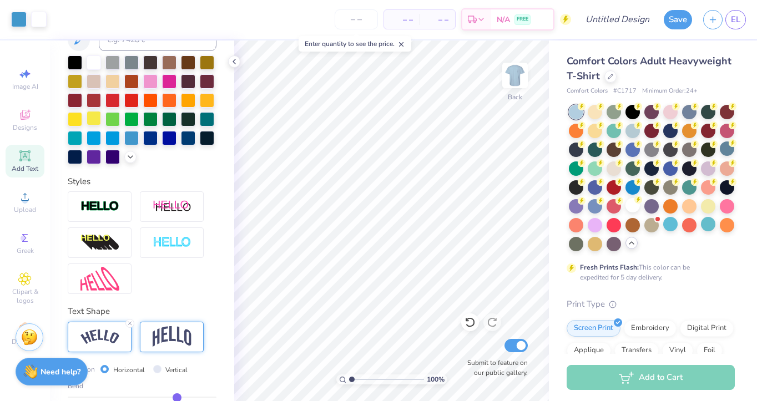
scroll to position [0, 0]
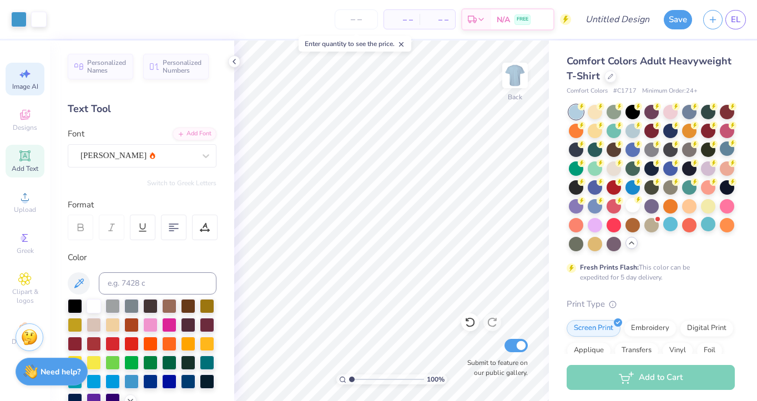
click at [34, 80] on div "Image AI" at bounding box center [25, 79] width 39 height 33
select select "4"
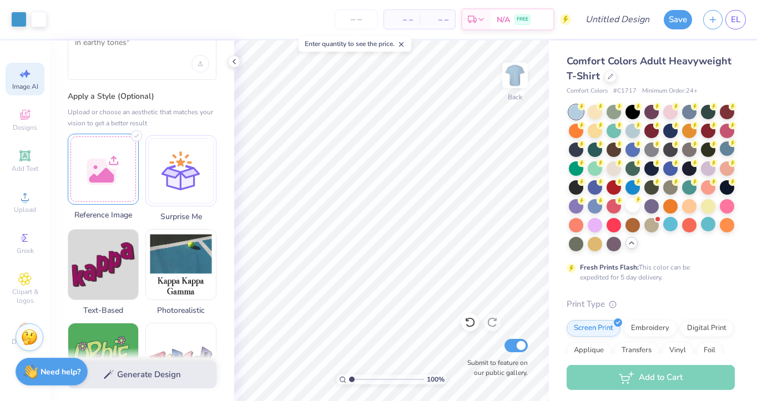
scroll to position [107, 0]
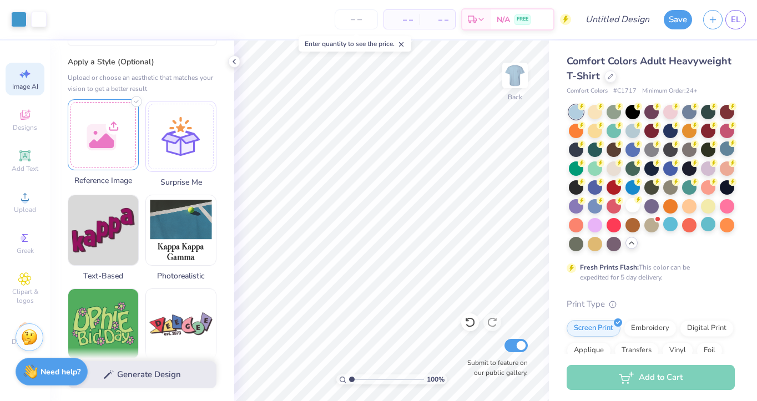
click at [109, 138] on div at bounding box center [103, 134] width 71 height 71
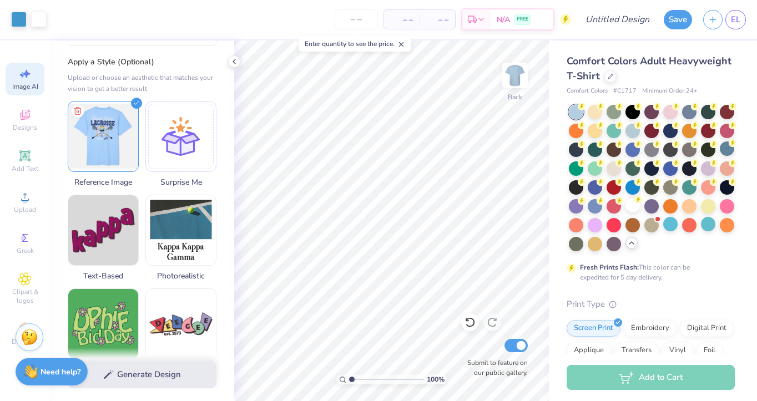
click at [151, 388] on div "Generate Design" at bounding box center [142, 375] width 184 height 54
click at [149, 376] on div "Generate Design" at bounding box center [142, 375] width 184 height 54
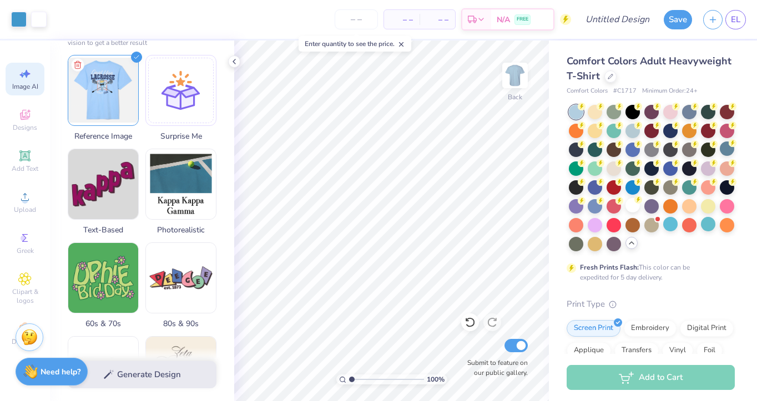
scroll to position [170, 0]
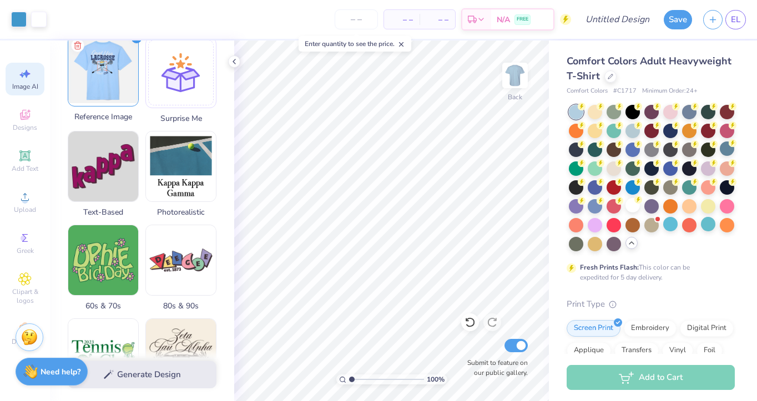
click at [103, 77] on img at bounding box center [103, 71] width 70 height 70
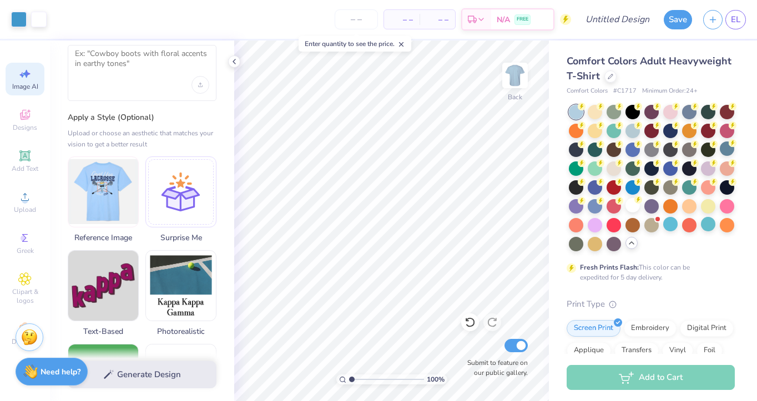
scroll to position [0, 0]
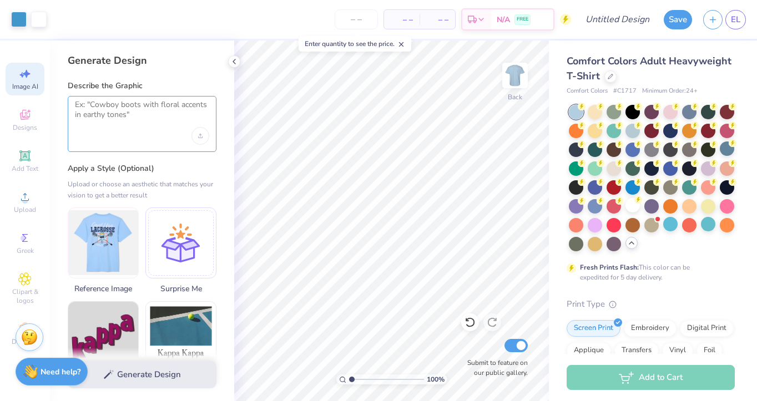
click at [144, 113] on textarea at bounding box center [142, 114] width 134 height 28
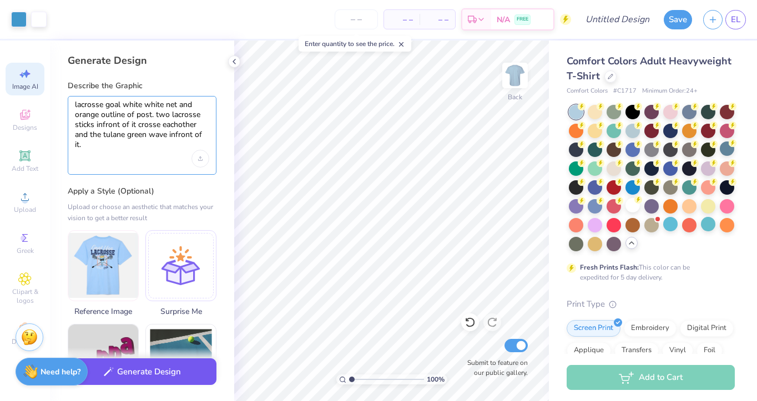
type textarea "lacrosse goal white white net and orange outline of post. two lacrosse sticks i…"
click at [158, 378] on button "Generate Design" at bounding box center [142, 371] width 149 height 27
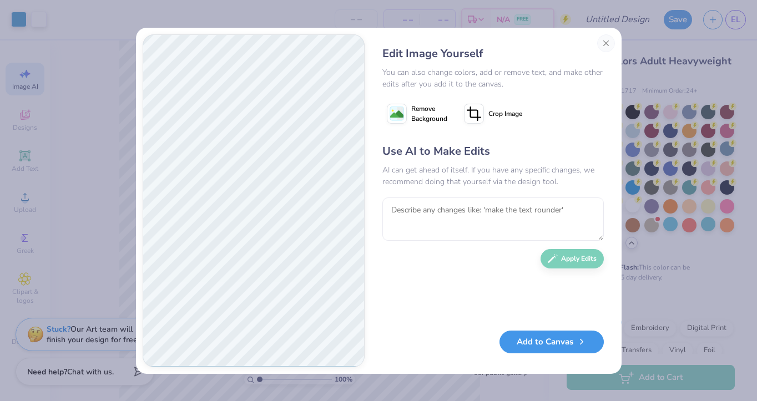
click at [561, 348] on button "Add to Canvas" at bounding box center [551, 342] width 104 height 23
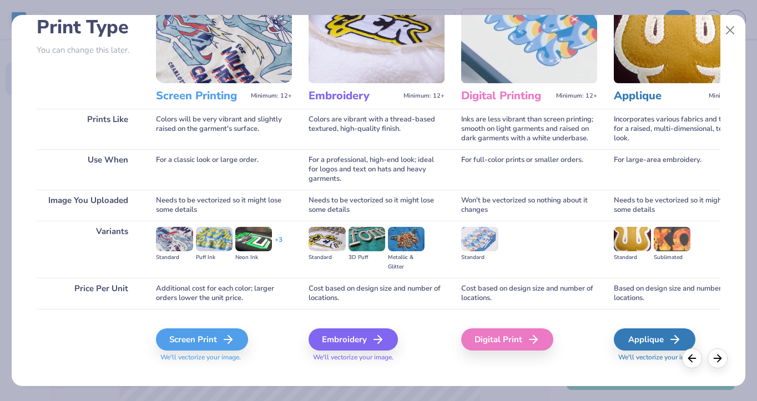
scroll to position [97, 0]
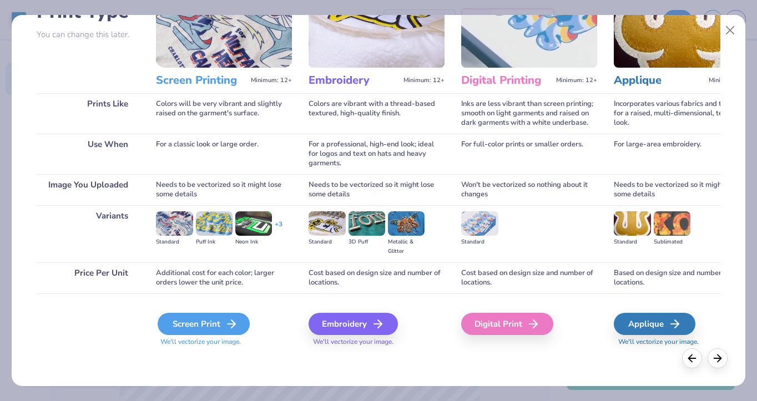
click at [205, 327] on div "Screen Print" at bounding box center [204, 324] width 92 height 22
click at [229, 320] on icon at bounding box center [231, 323] width 13 height 13
click at [222, 316] on div "Screen Print" at bounding box center [204, 324] width 92 height 22
click at [224, 319] on div "Screen Print" at bounding box center [204, 324] width 92 height 22
click at [715, 354] on icon at bounding box center [717, 357] width 12 height 12
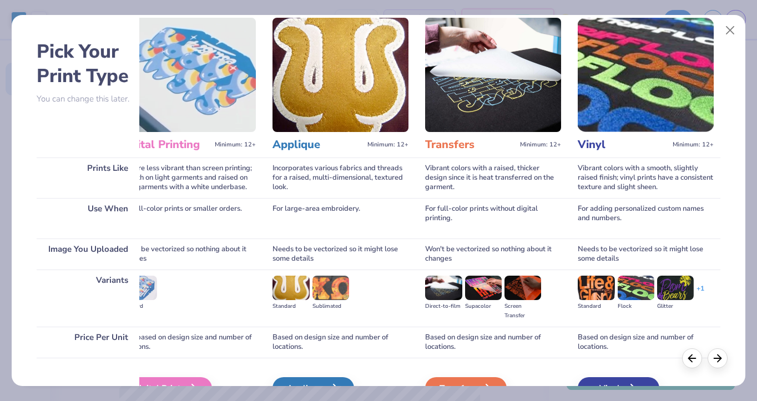
scroll to position [0, 0]
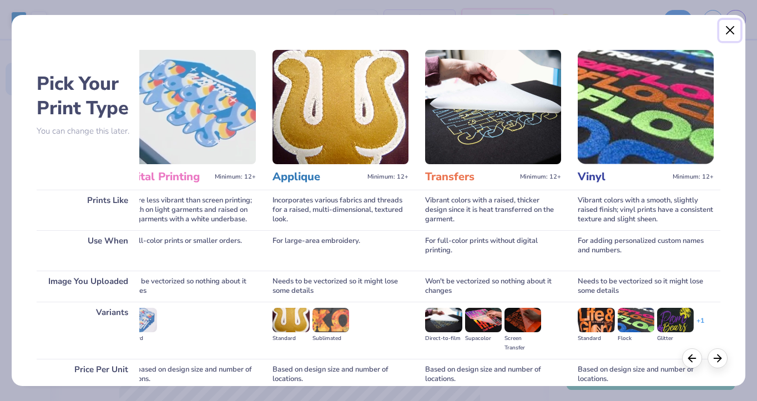
click at [730, 28] on button "Close" at bounding box center [729, 30] width 21 height 21
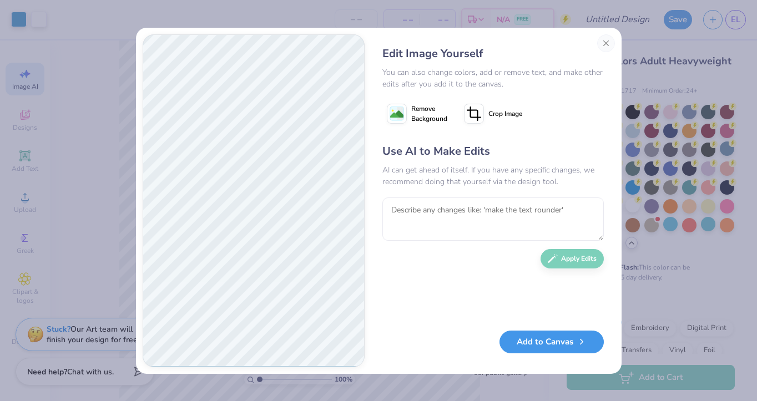
click at [554, 346] on button "Add to Canvas" at bounding box center [551, 342] width 104 height 23
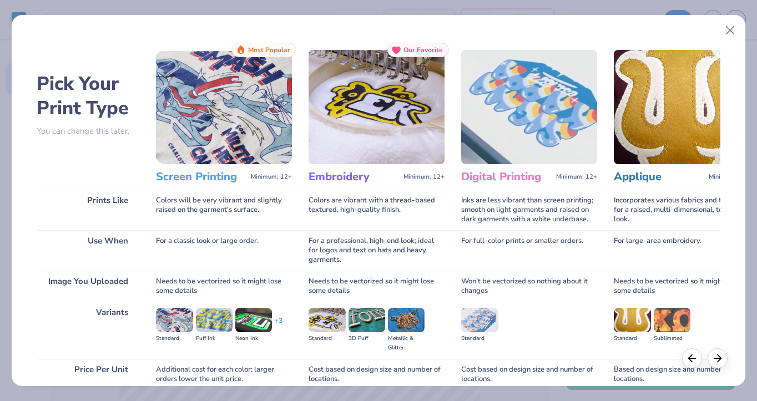
scroll to position [97, 0]
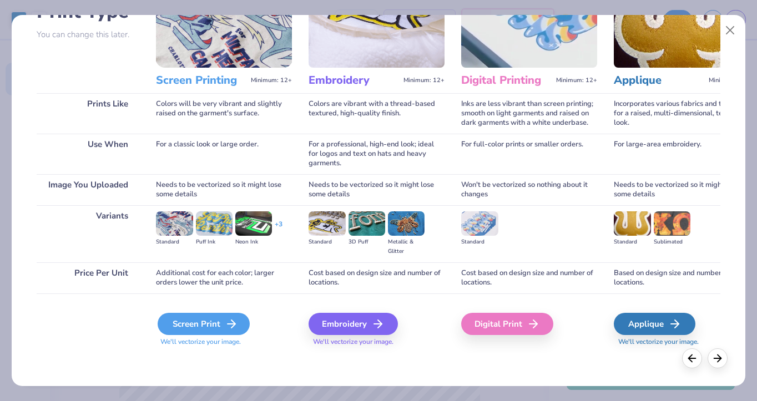
click at [190, 317] on div "Screen Print" at bounding box center [204, 324] width 92 height 22
click at [201, 344] on span "We'll vectorize your image." at bounding box center [224, 341] width 136 height 9
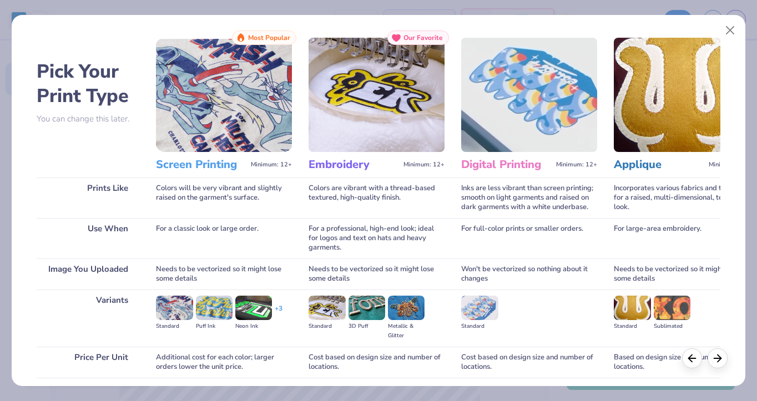
scroll to position [13, 0]
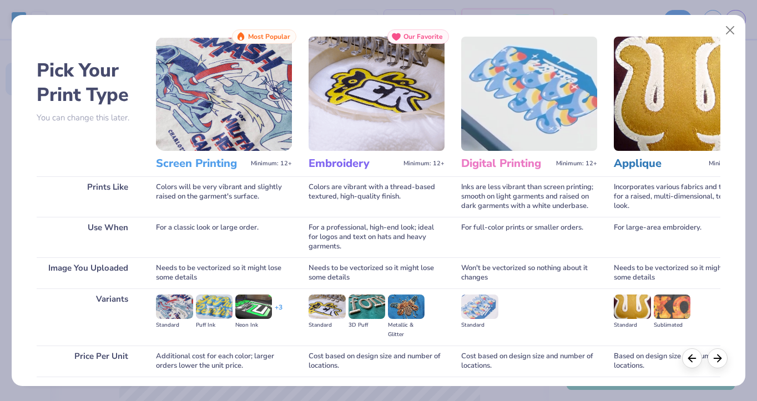
click at [197, 133] on img at bounding box center [224, 94] width 136 height 114
click at [197, 158] on h3 "Screen Printing" at bounding box center [201, 163] width 90 height 14
click at [199, 164] on h3 "Screen Printing" at bounding box center [201, 163] width 90 height 14
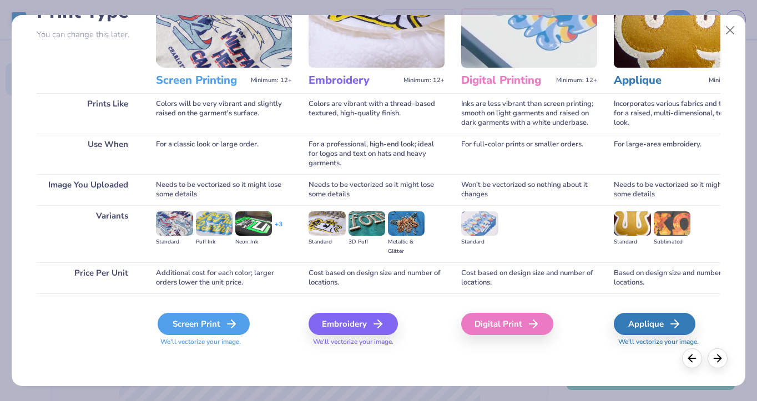
click at [196, 317] on div "Screen Print" at bounding box center [204, 324] width 92 height 22
click at [731, 356] on div "Pick Your Print Type You can change this later. Prints Like Use When Image You …" at bounding box center [378, 197] width 733 height 377
click at [717, 356] on icon at bounding box center [717, 357] width 12 height 12
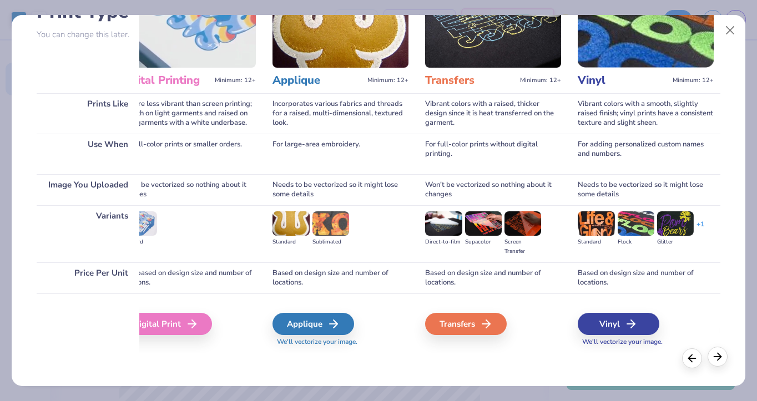
click at [717, 357] on line at bounding box center [717, 357] width 7 height 0
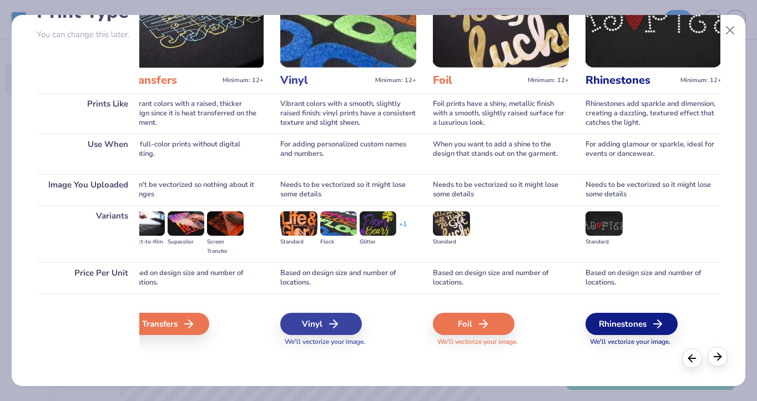
scroll to position [0, 657]
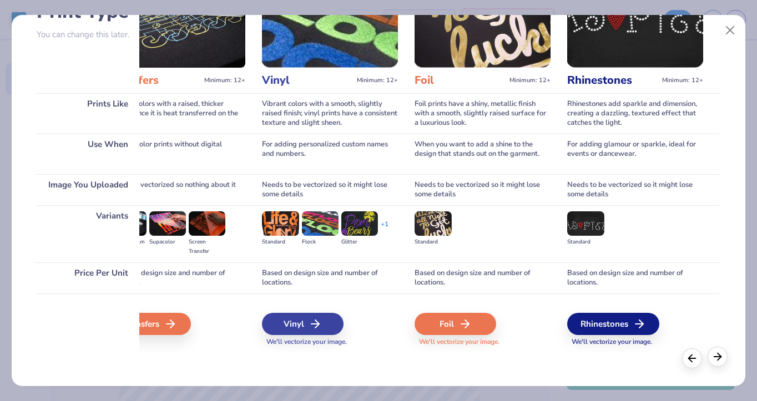
click at [717, 357] on line at bounding box center [717, 357] width 7 height 0
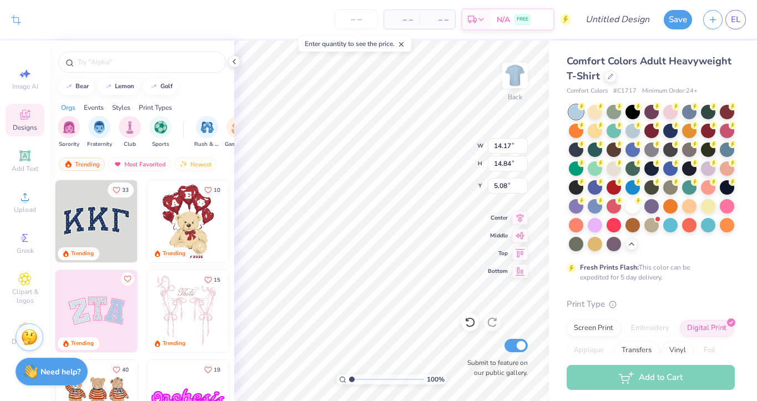
type input "6.79"
type input "7.11"
type input "12.81"
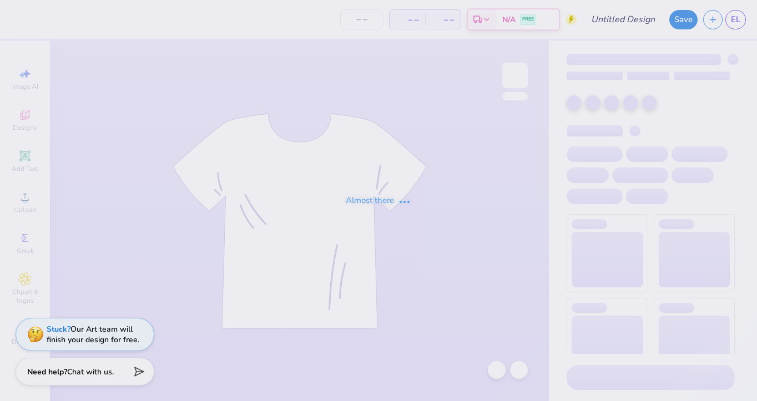
type input "Tulane lax"
type input "40"
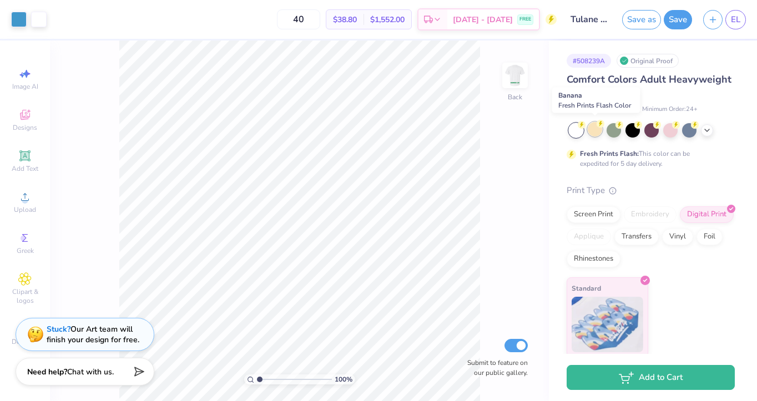
scroll to position [3, 0]
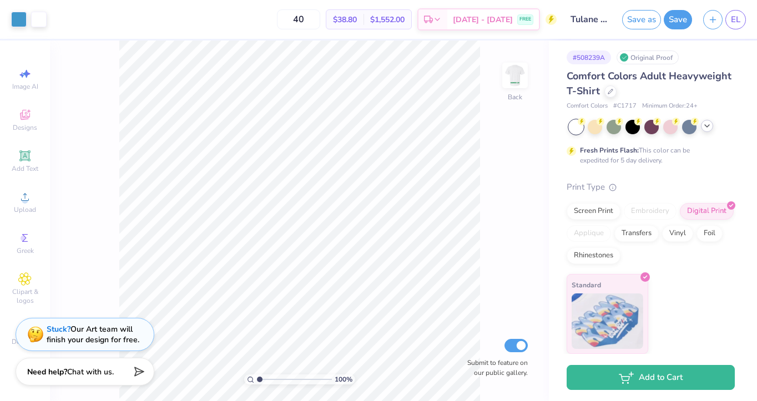
click at [710, 129] on icon at bounding box center [706, 126] width 9 height 9
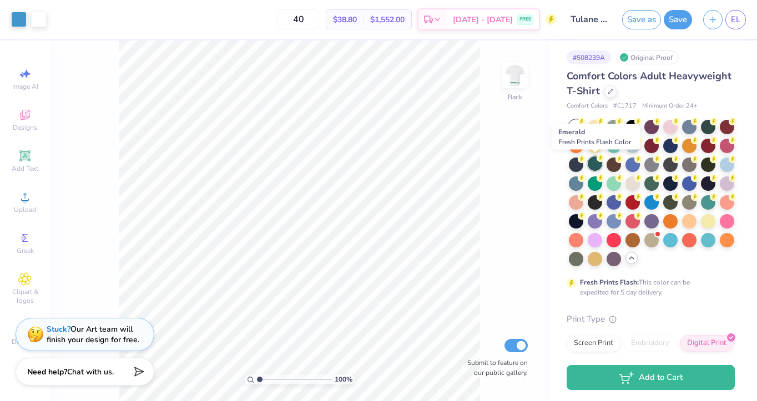
click at [595, 163] on div at bounding box center [595, 163] width 14 height 14
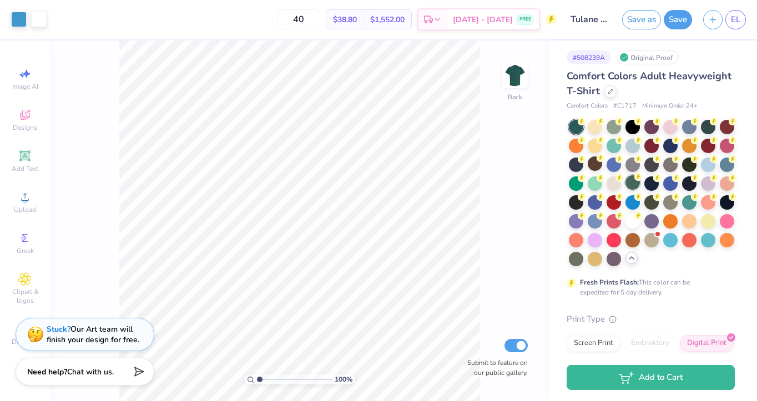
click at [633, 184] on div at bounding box center [632, 182] width 14 height 14
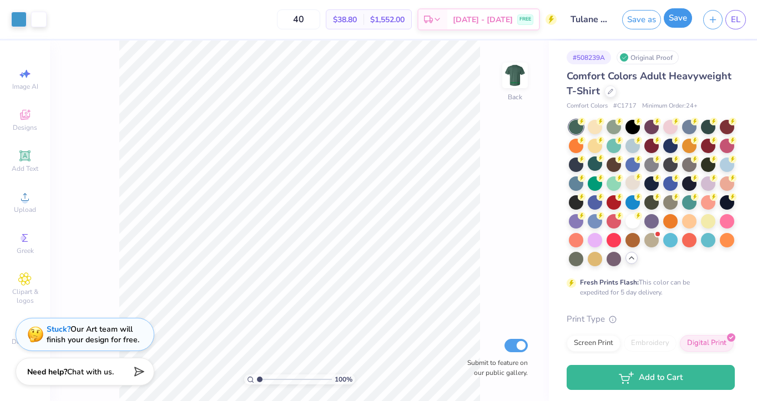
click at [681, 22] on button "Save" at bounding box center [678, 17] width 28 height 19
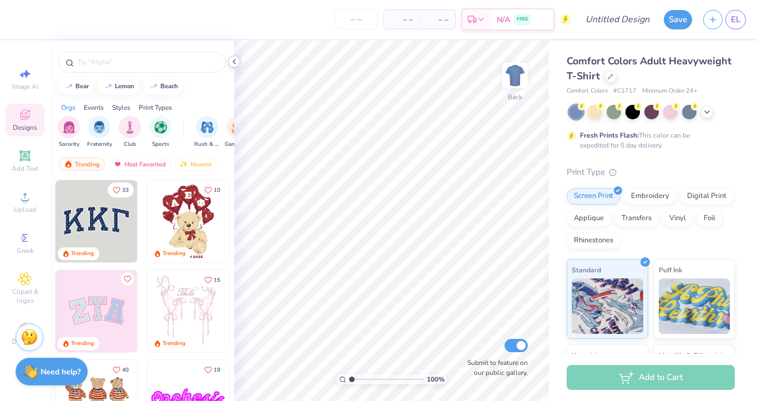
click at [233, 63] on icon at bounding box center [234, 61] width 9 height 9
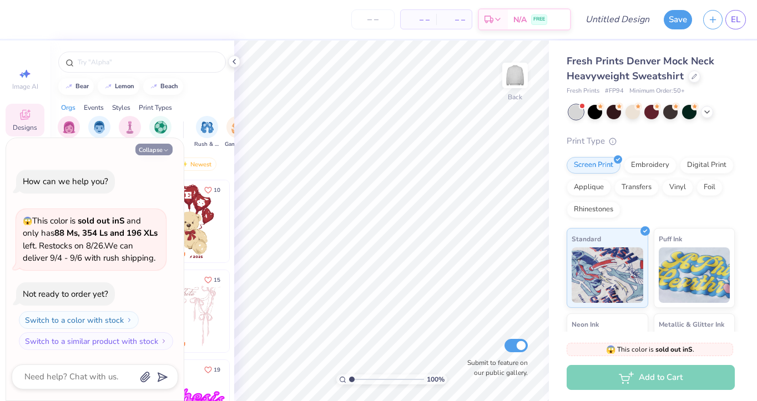
click at [169, 149] on icon "button" at bounding box center [166, 150] width 7 height 7
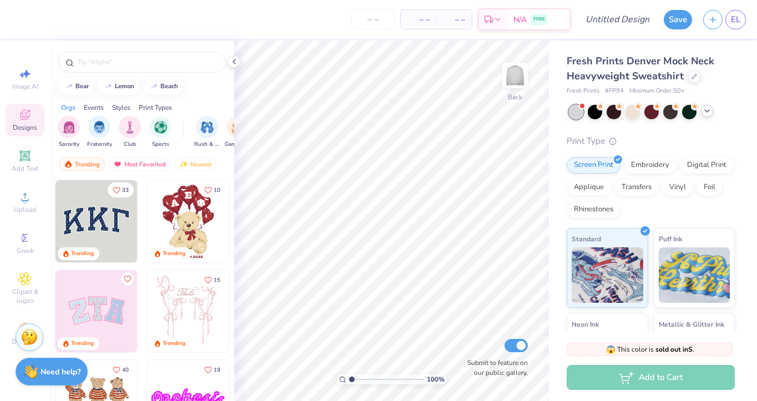
click at [709, 114] on icon at bounding box center [706, 111] width 9 height 9
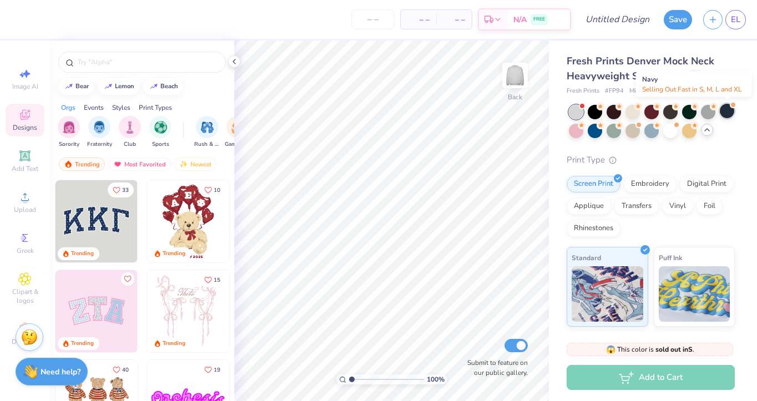
click at [727, 115] on div at bounding box center [727, 111] width 14 height 14
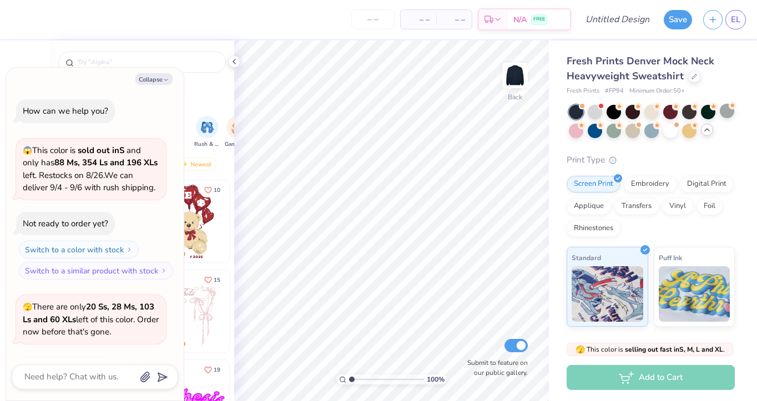
scroll to position [74, 0]
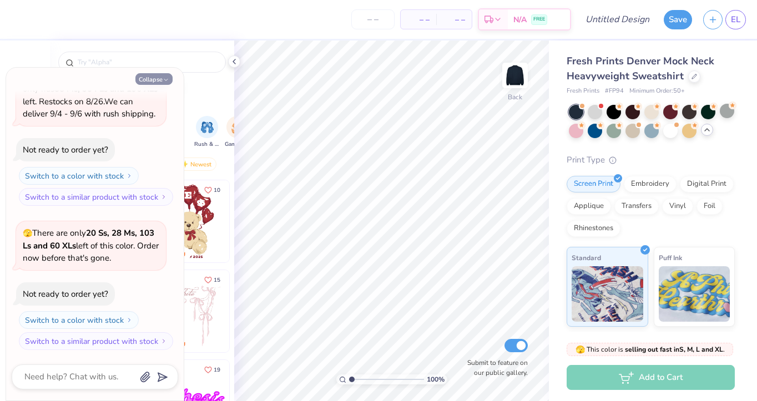
click at [166, 79] on icon "button" at bounding box center [166, 80] width 7 height 7
type textarea "x"
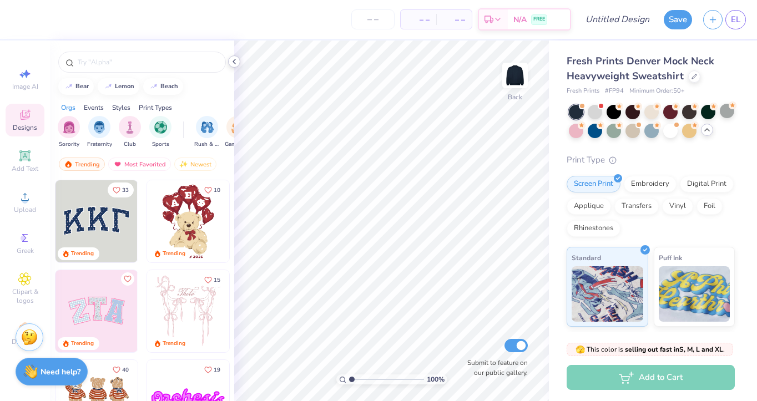
click at [234, 60] on icon at bounding box center [234, 61] width 9 height 9
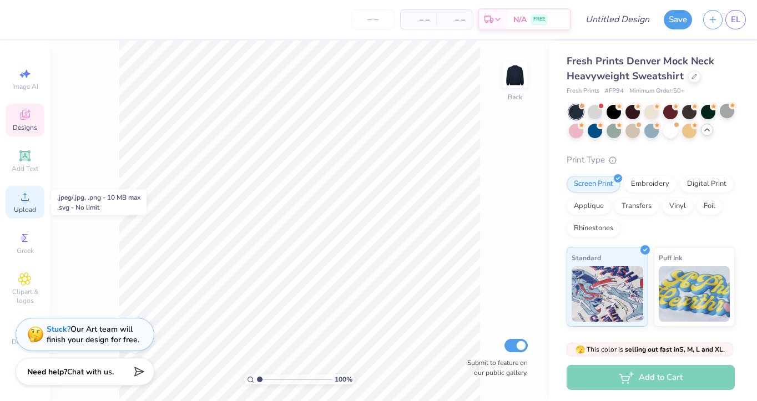
click at [24, 197] on icon at bounding box center [24, 196] width 13 height 13
click at [19, 77] on icon at bounding box center [24, 73] width 13 height 13
select select "4"
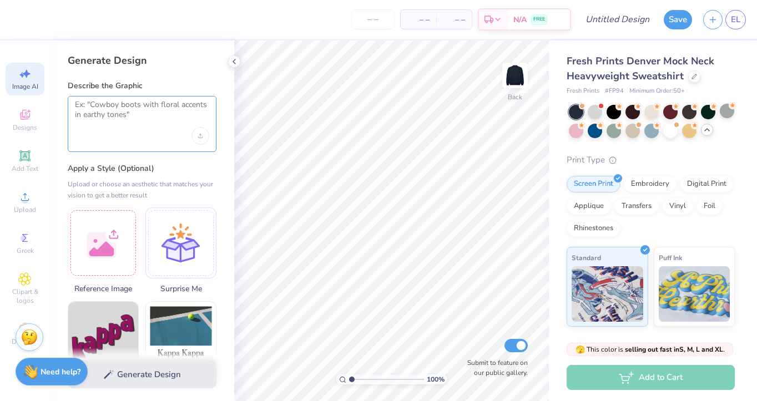
click at [132, 120] on textarea at bounding box center [142, 114] width 134 height 28
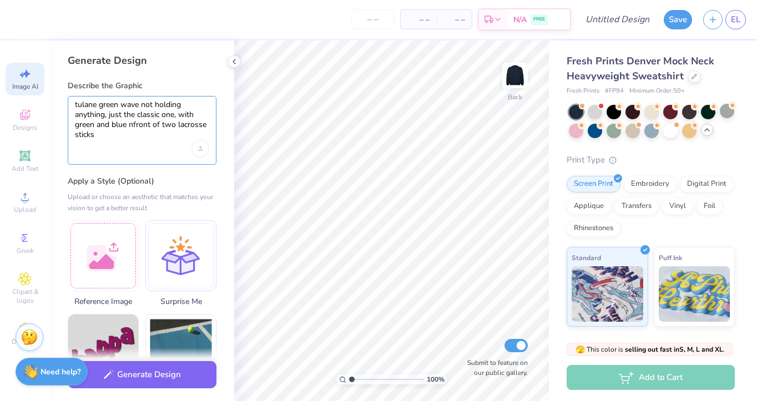
click at [129, 123] on textarea "tulane green wave not holding anything, just the classic one, with green and bl…" at bounding box center [142, 120] width 134 height 41
click at [132, 132] on textarea "tulane green wave not holding anything, just the classic one, with green and bl…" at bounding box center [142, 120] width 134 height 41
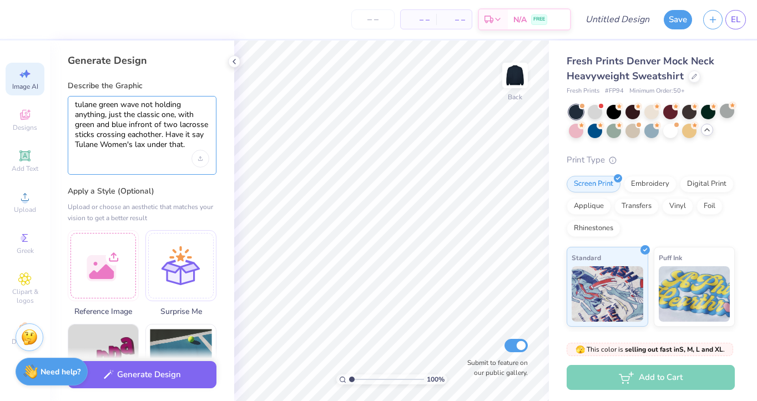
click at [133, 123] on textarea "tulane green wave not holding anything, just the classic one, with green and bl…" at bounding box center [142, 125] width 134 height 50
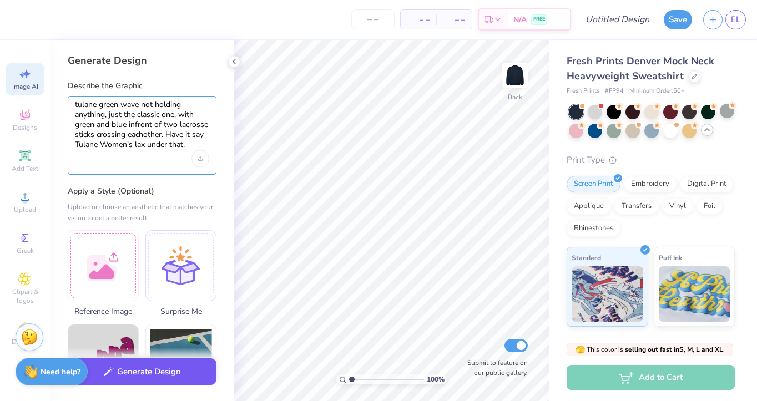
type textarea "tulane green wave not holding anything, just the classic one, with green and bl…"
click at [156, 376] on button "Generate Design" at bounding box center [142, 371] width 149 height 27
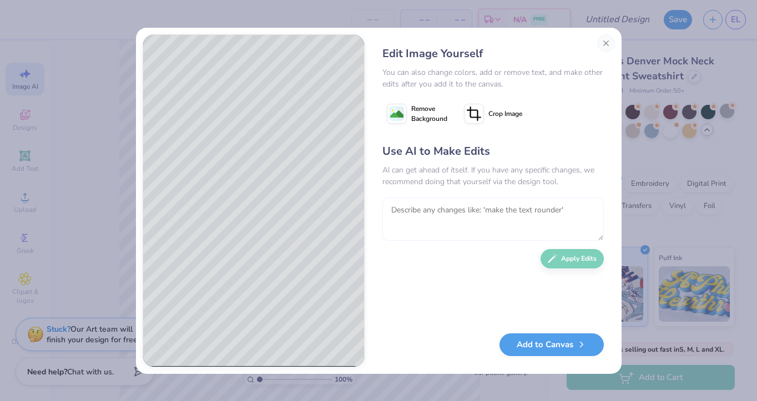
click at [433, 221] on textarea at bounding box center [492, 219] width 221 height 43
type textarea "take the white stick out of the waves hand"
click at [555, 254] on icon "button" at bounding box center [553, 256] width 10 height 10
click at [408, 215] on textarea at bounding box center [492, 219] width 221 height 43
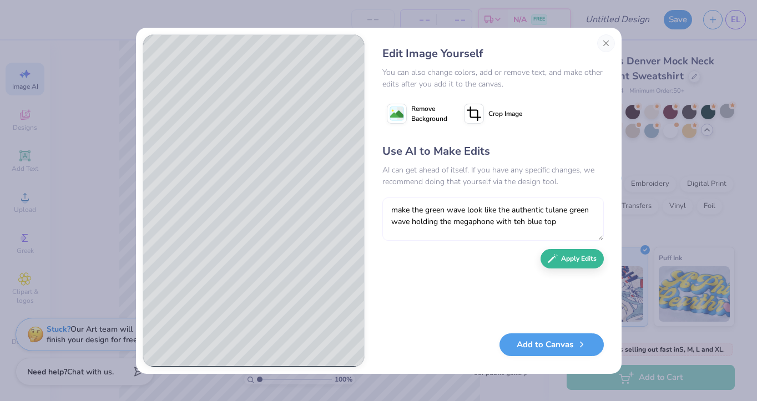
click at [520, 221] on textarea "make the green wave look like the authentic tulane green wave holding the megap…" at bounding box center [492, 219] width 221 height 43
click at [557, 223] on textarea "make the green wave look like the authentic tulane green wave holding the megap…" at bounding box center [492, 219] width 221 height 43
type textarea "make the green wave look like the authentic tulane green wave holding the megap…"
click at [575, 260] on button "Apply Edits" at bounding box center [571, 255] width 63 height 19
